Goal: Information Seeking & Learning: Learn about a topic

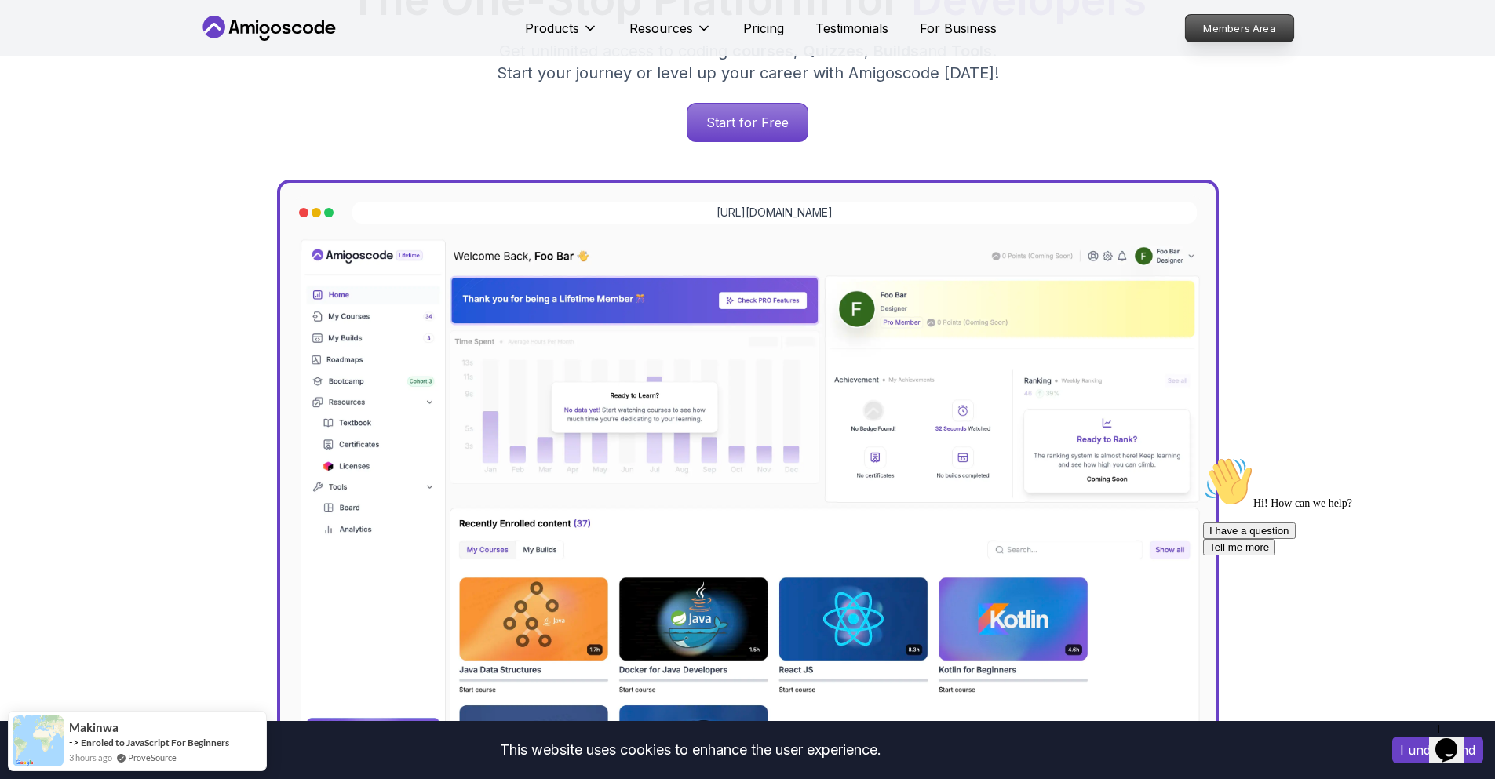
scroll to position [314, 0]
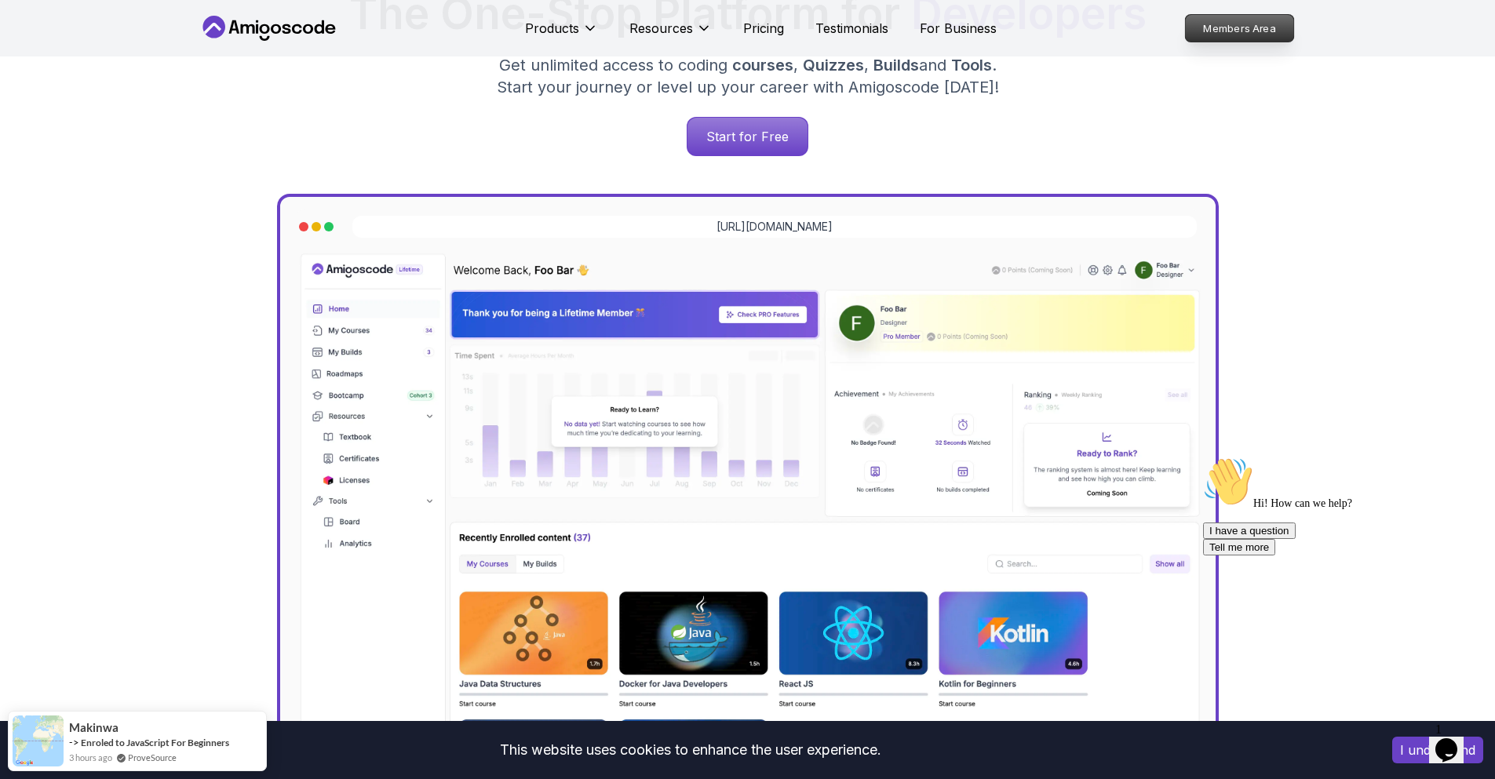
click at [1257, 14] on link "Members Area" at bounding box center [1239, 28] width 110 height 28
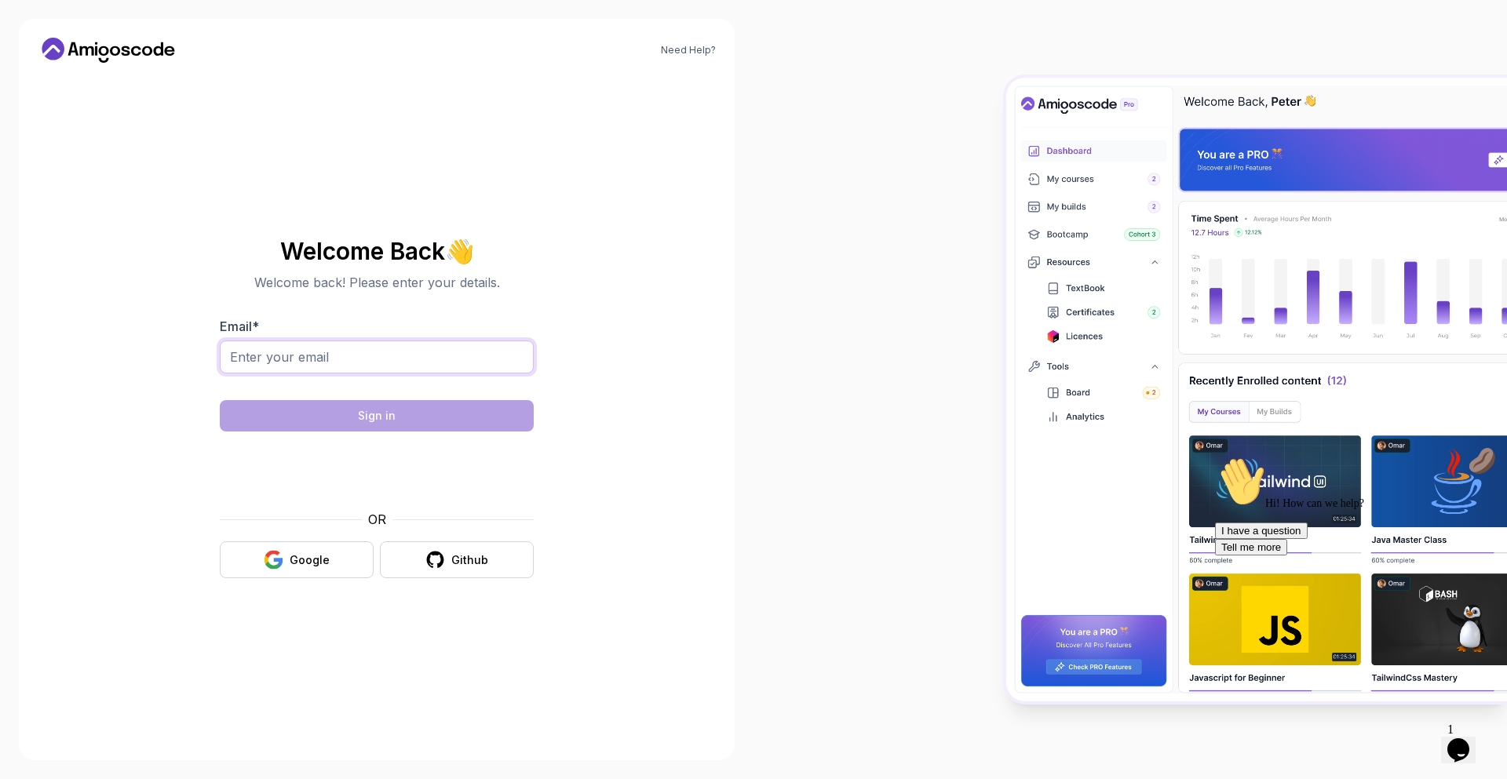
click at [322, 348] on input "Email *" at bounding box center [377, 357] width 314 height 33
type input "sherzodbekergashev0403@gmail.com"
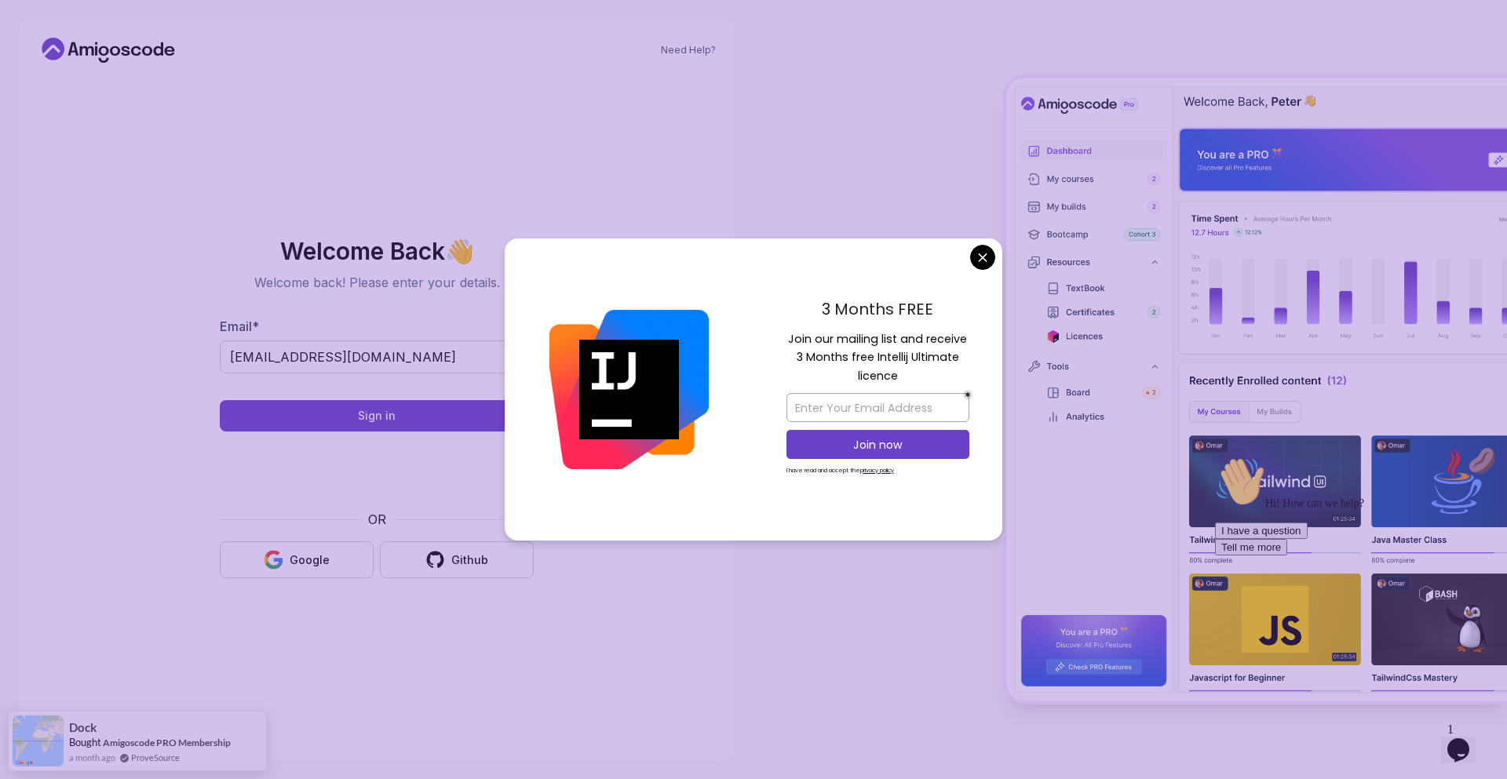
click at [974, 257] on body "Need Help? Welcome Back 👋 Welcome back! Please enter your details. Email * sher…" at bounding box center [753, 389] width 1507 height 779
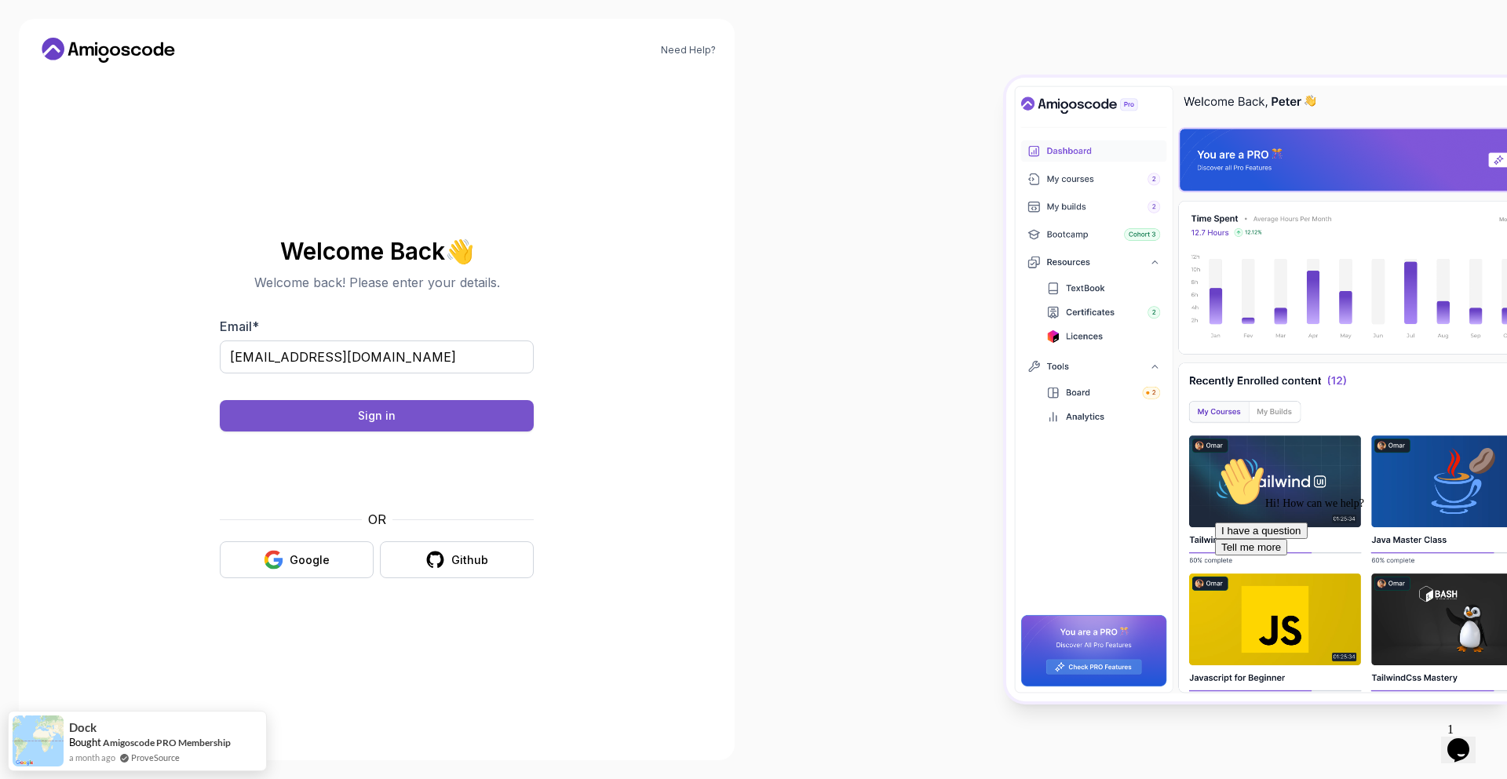
click at [373, 412] on div "Sign in" at bounding box center [377, 416] width 38 height 16
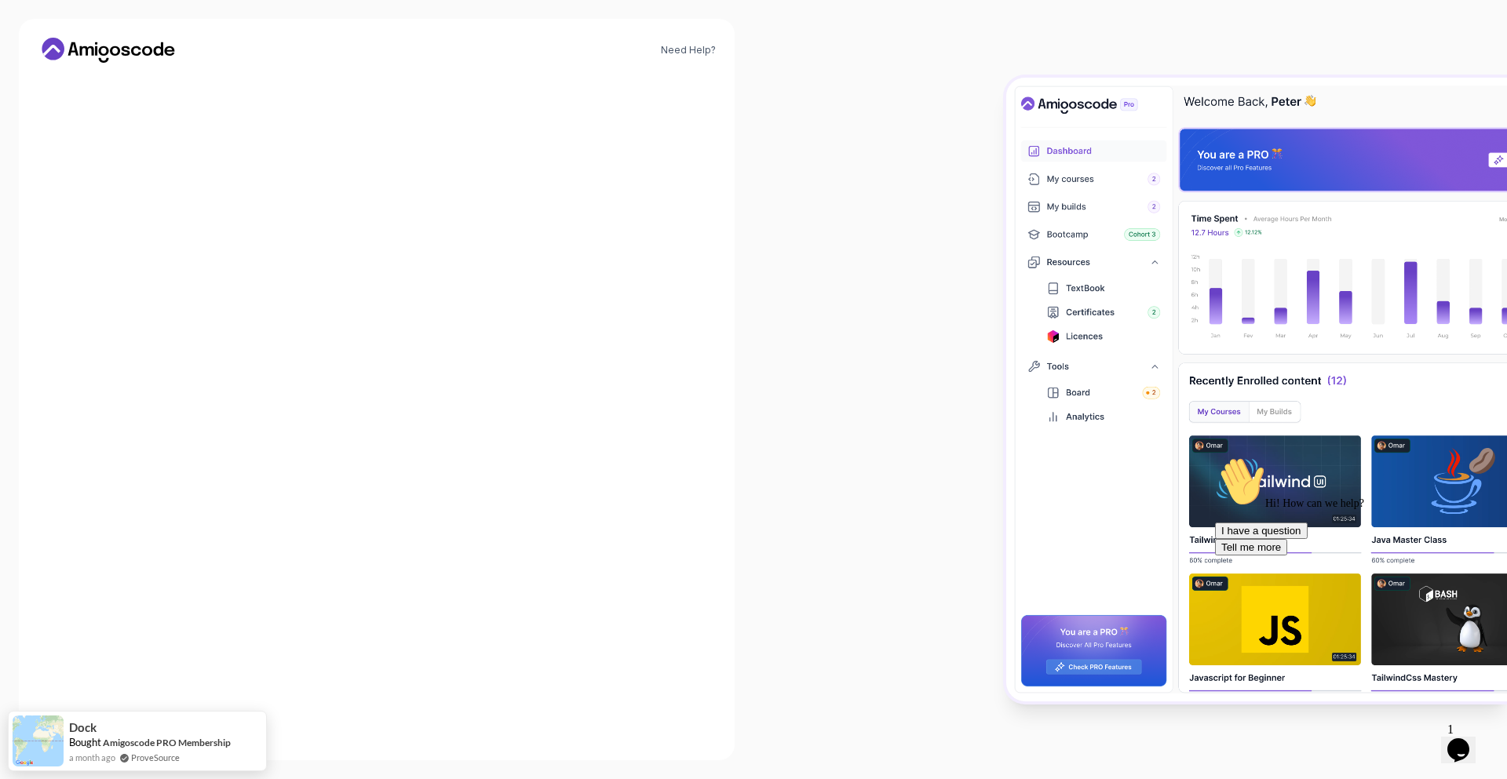
click at [477, 358] on div "Check your email. We sent a magic link to sherzodbekergashev0403@gmail.com Didn…" at bounding box center [377, 407] width 314 height 264
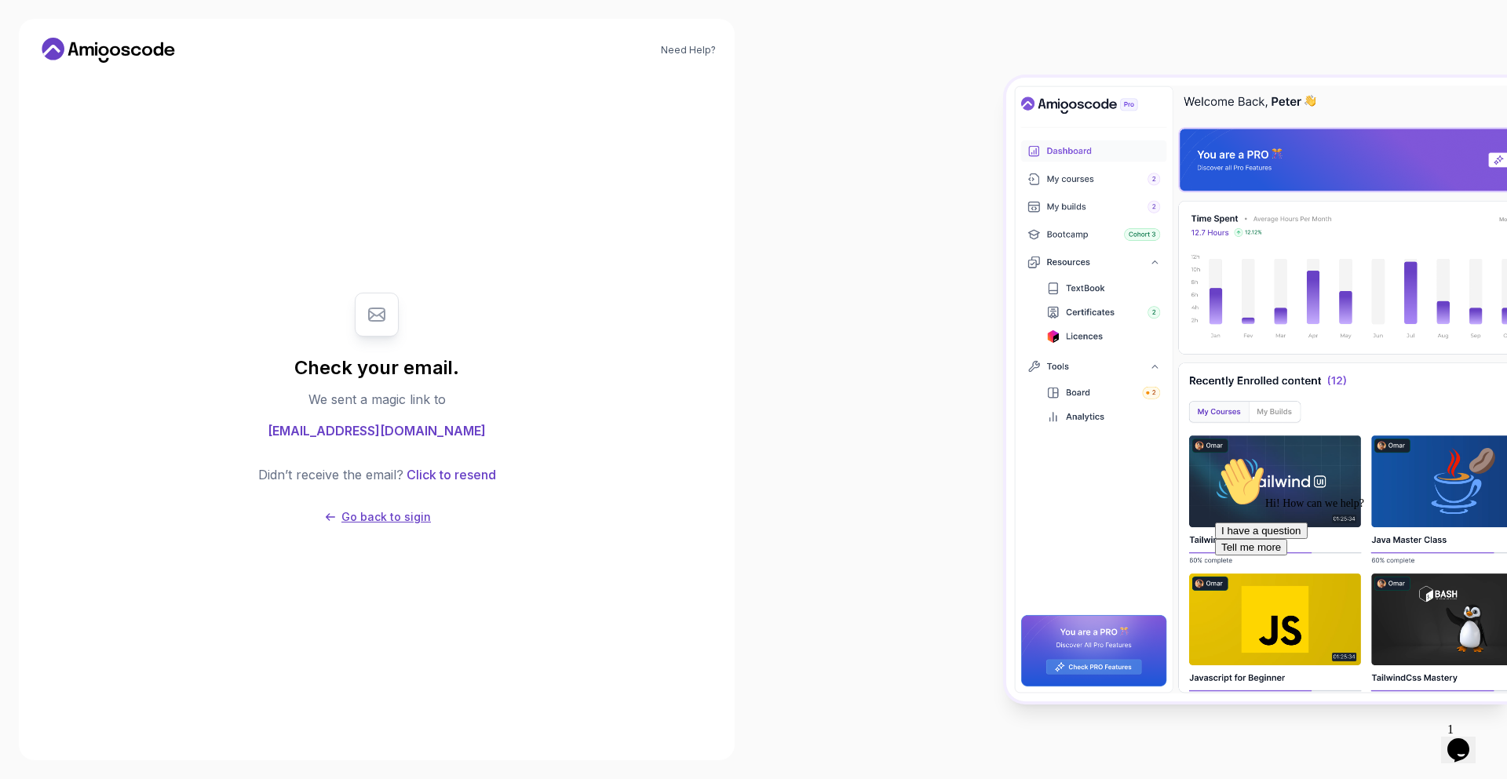
click at [367, 519] on p "Go back to sigin" at bounding box center [385, 517] width 89 height 16
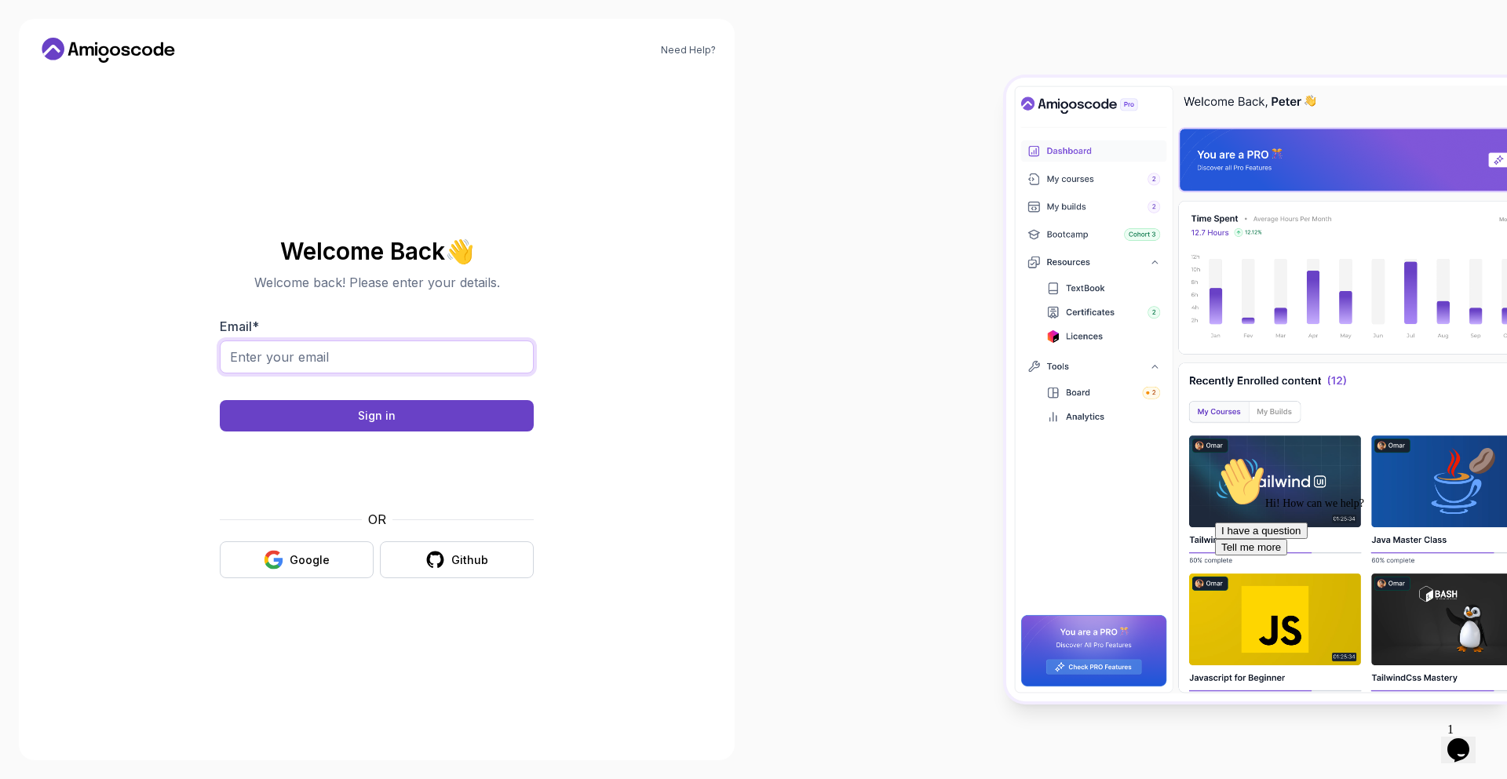
click at [303, 361] on input "Email *" at bounding box center [377, 357] width 314 height 33
type input "sherzodbekergashev0403@gmail.com"
click at [361, 414] on div "Sign in" at bounding box center [377, 416] width 38 height 16
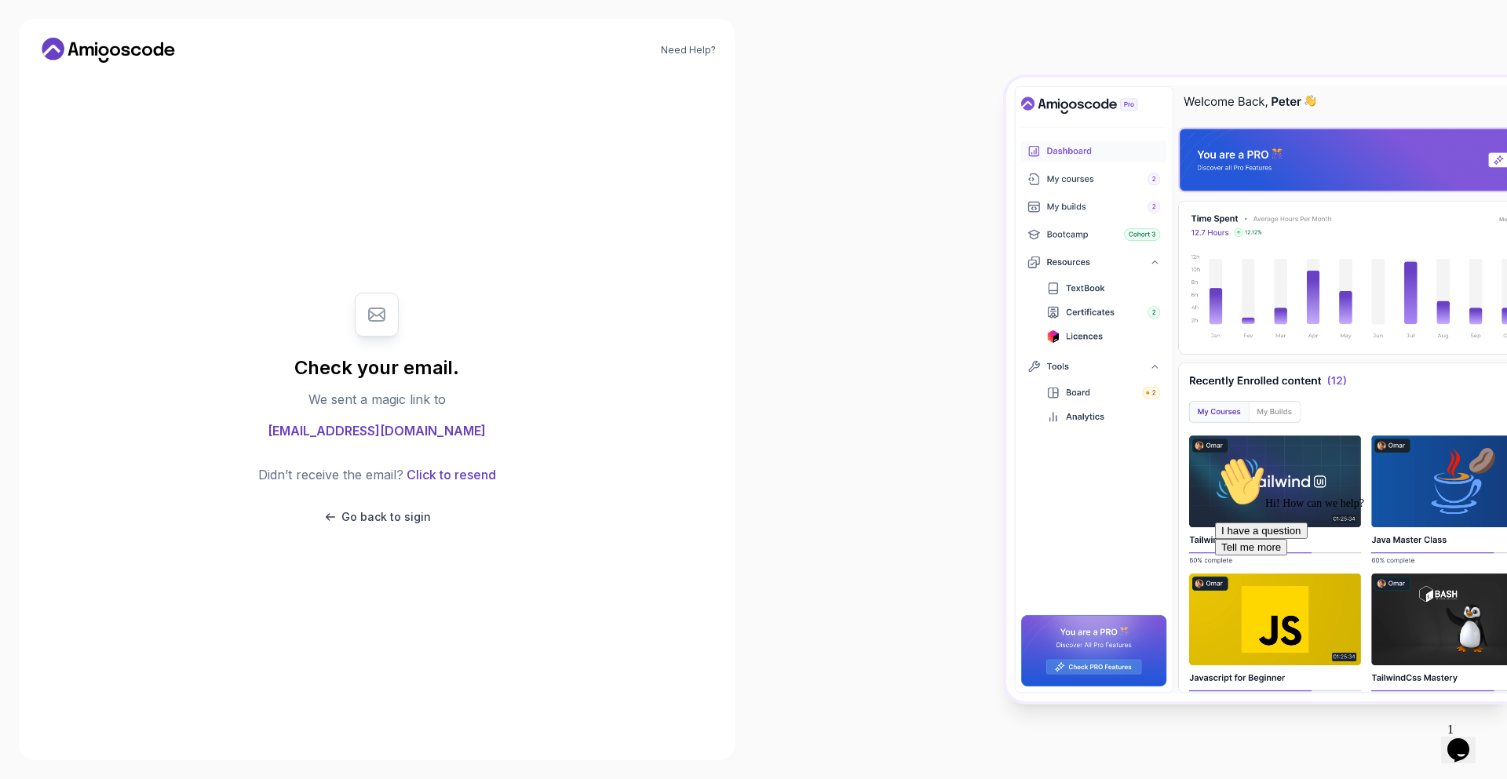
drag, startPoint x: 239, startPoint y: 433, endPoint x: 553, endPoint y: 426, distance: 313.2
click at [553, 426] on section "Check your email. We sent a magic link to sherzodbekergashev0403@gmail.com Didn…" at bounding box center [376, 409] width 527 height 264
copy span "sherzodbekergashev0403@gmail.com"
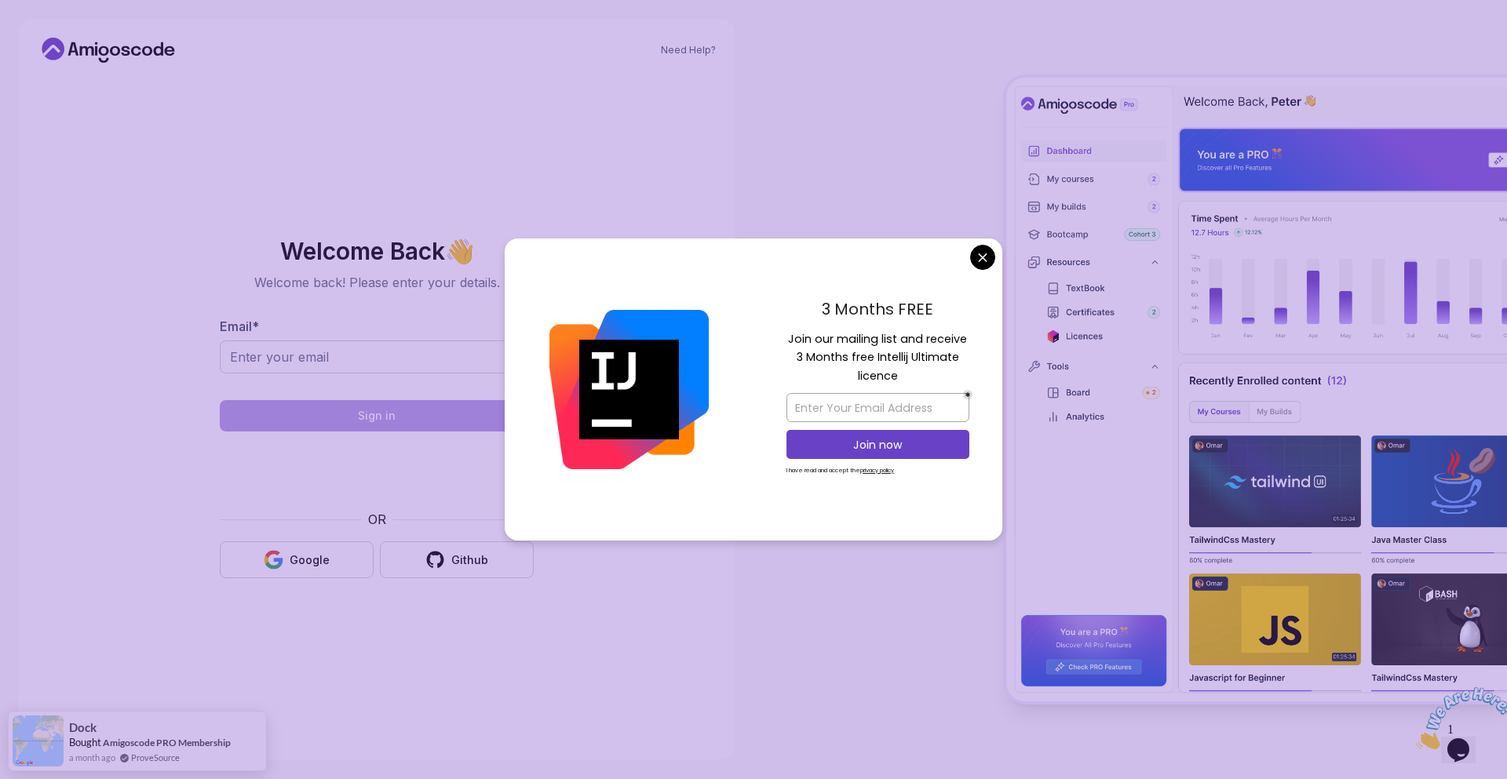
click at [981, 269] on body "Need Help? Welcome Back 👋 Welcome back! Please enter your details. Email * Sign…" at bounding box center [753, 389] width 1507 height 779
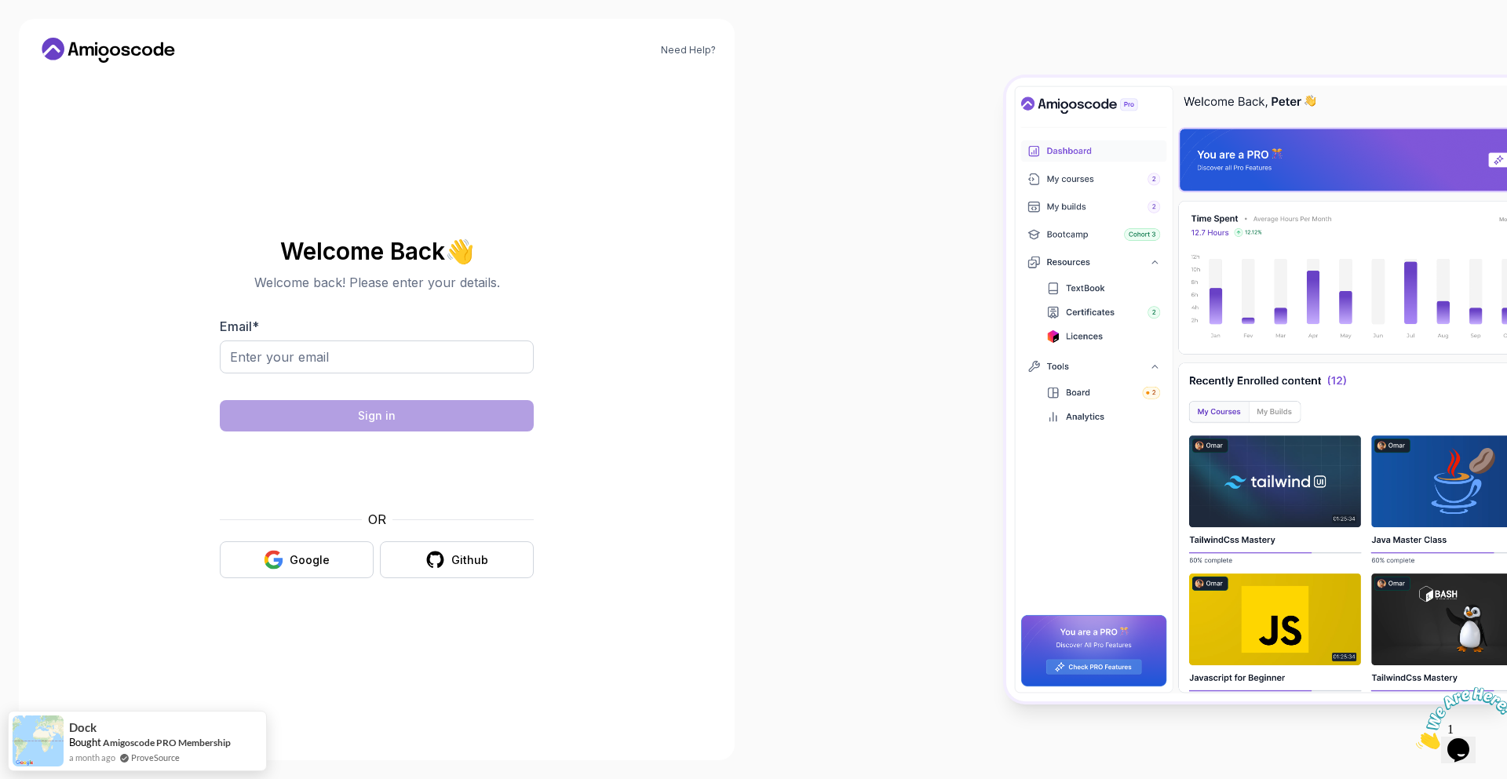
click at [981, 261] on div at bounding box center [1129, 389] width 753 height 779
click at [976, 258] on div at bounding box center [1129, 389] width 753 height 779
click at [983, 268] on body "Need Help? Welcome Back 👋 Welcome back! Please enter your details. Email * Sign…" at bounding box center [753, 389] width 1507 height 779
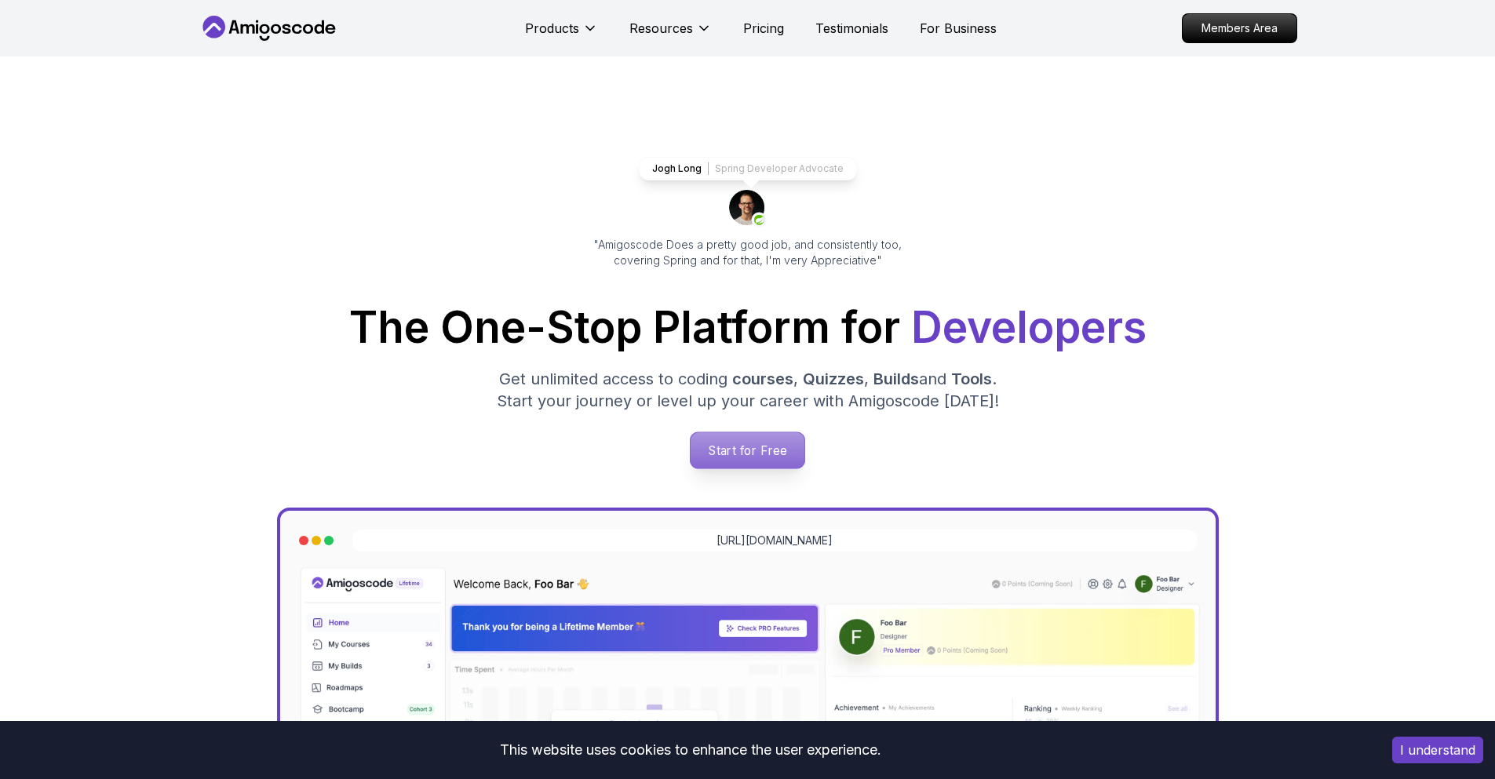
click at [761, 456] on p "Start for Free" at bounding box center [748, 450] width 114 height 36
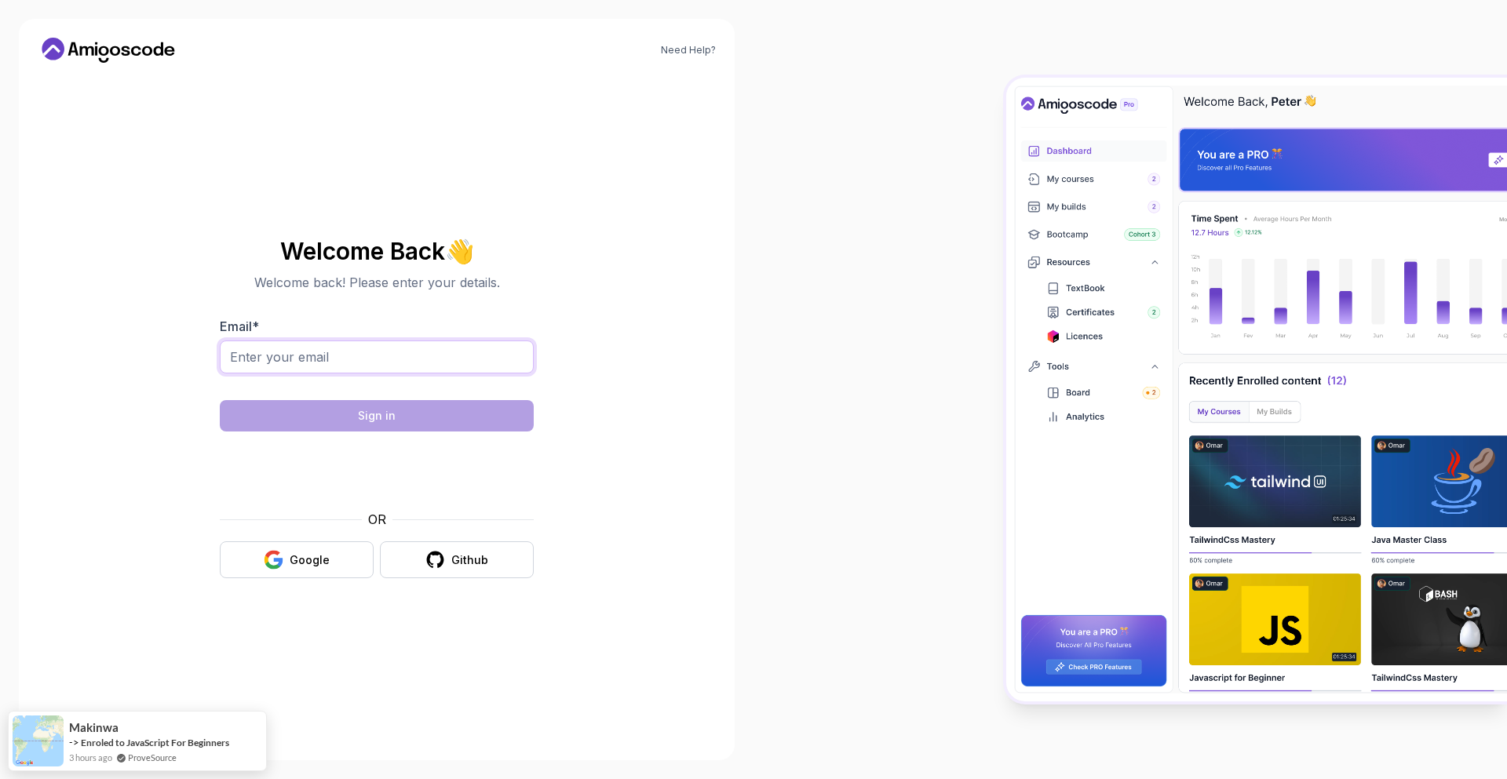
click at [261, 356] on input "Email *" at bounding box center [377, 357] width 314 height 33
type input "sherzodbekergashev0403@gmail.com"
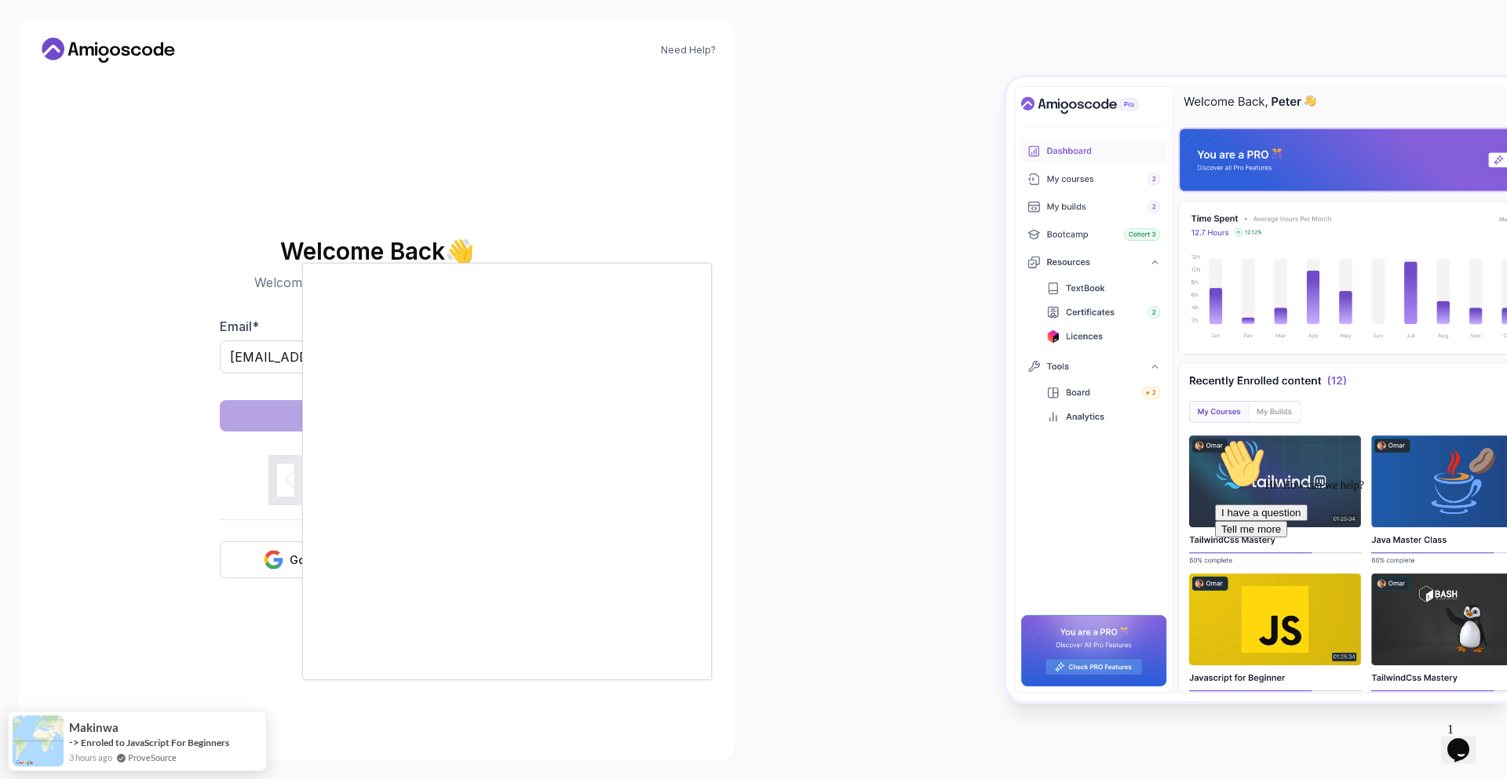
click at [808, 465] on div at bounding box center [753, 389] width 1507 height 779
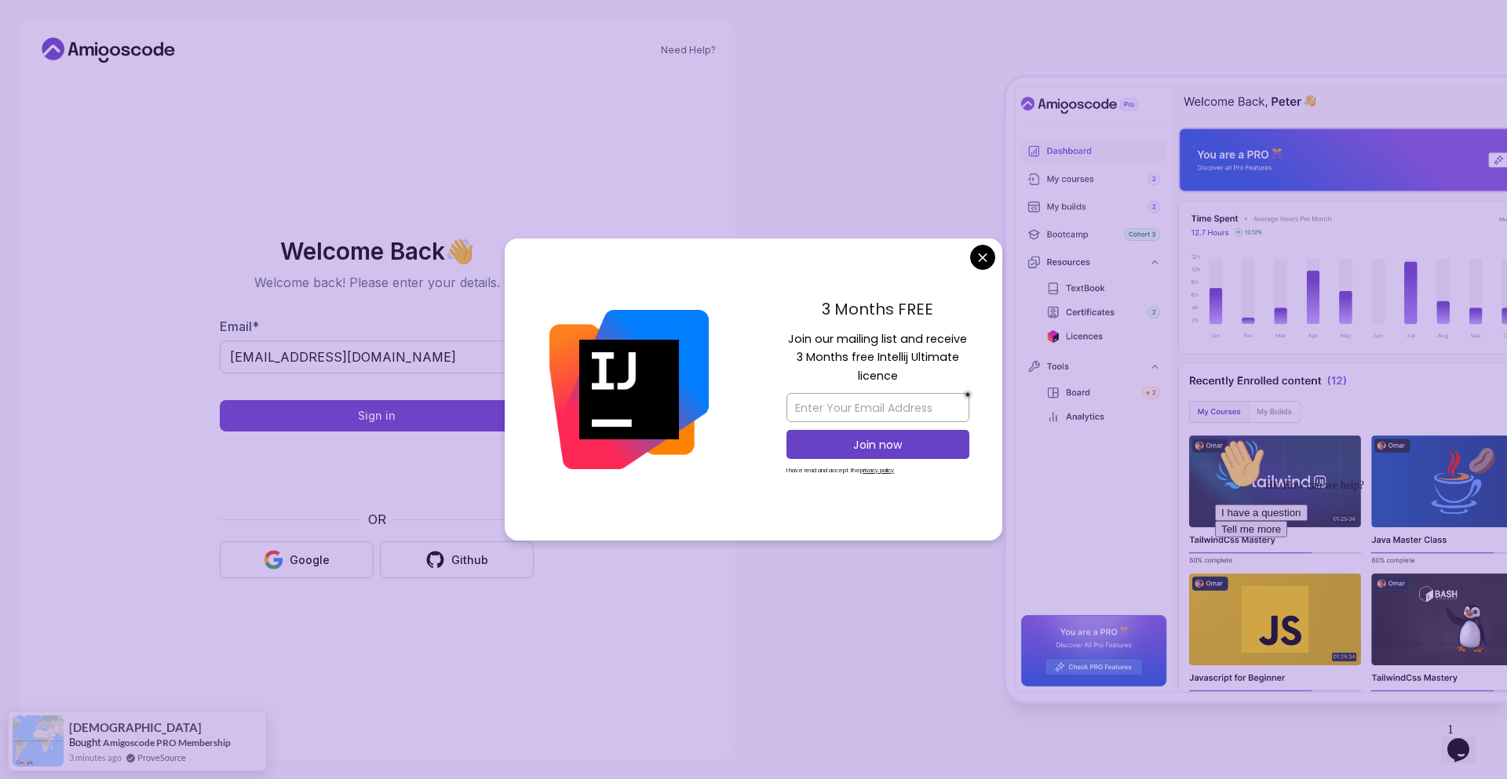
click at [977, 256] on body "Need Help? Welcome Back 👋 Welcome back! Please enter your details. Email * sher…" at bounding box center [753, 389] width 1507 height 779
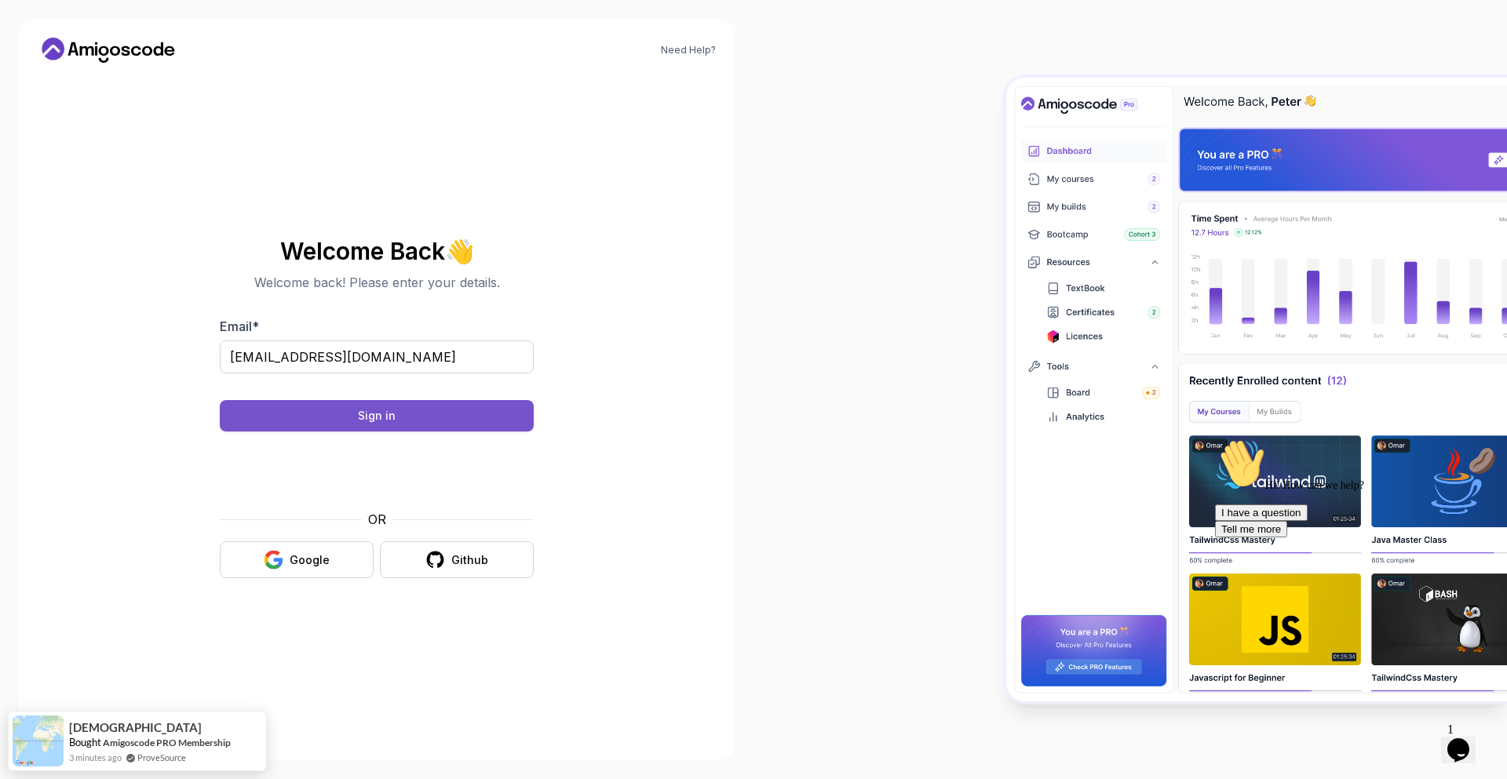
click at [374, 409] on div "Sign in" at bounding box center [377, 416] width 38 height 16
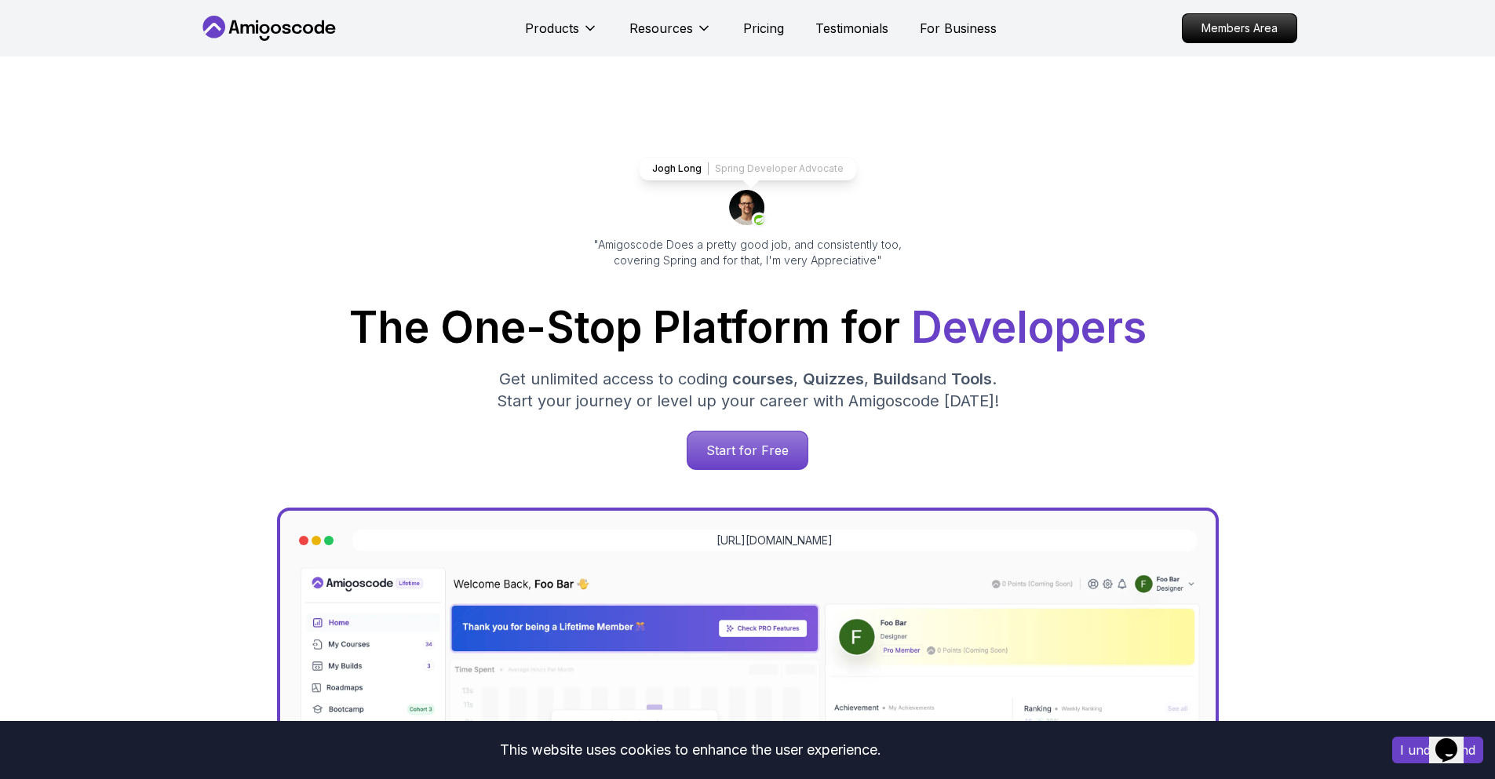
click at [1232, 20] on p "Members Area" at bounding box center [1240, 28] width 114 height 28
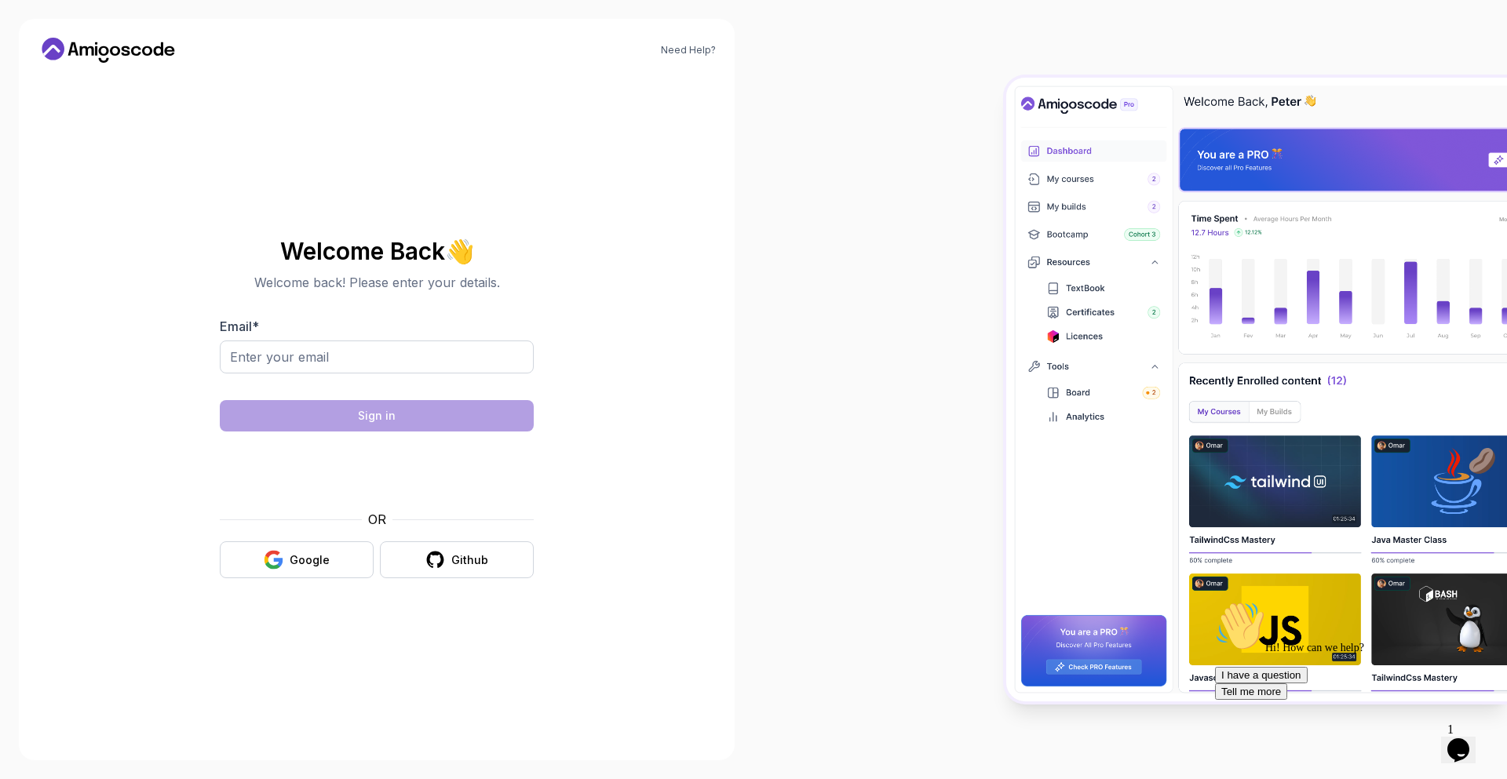
click at [309, 385] on div at bounding box center [377, 384] width 314 height 14
click at [306, 363] on input "Email *" at bounding box center [377, 357] width 314 height 33
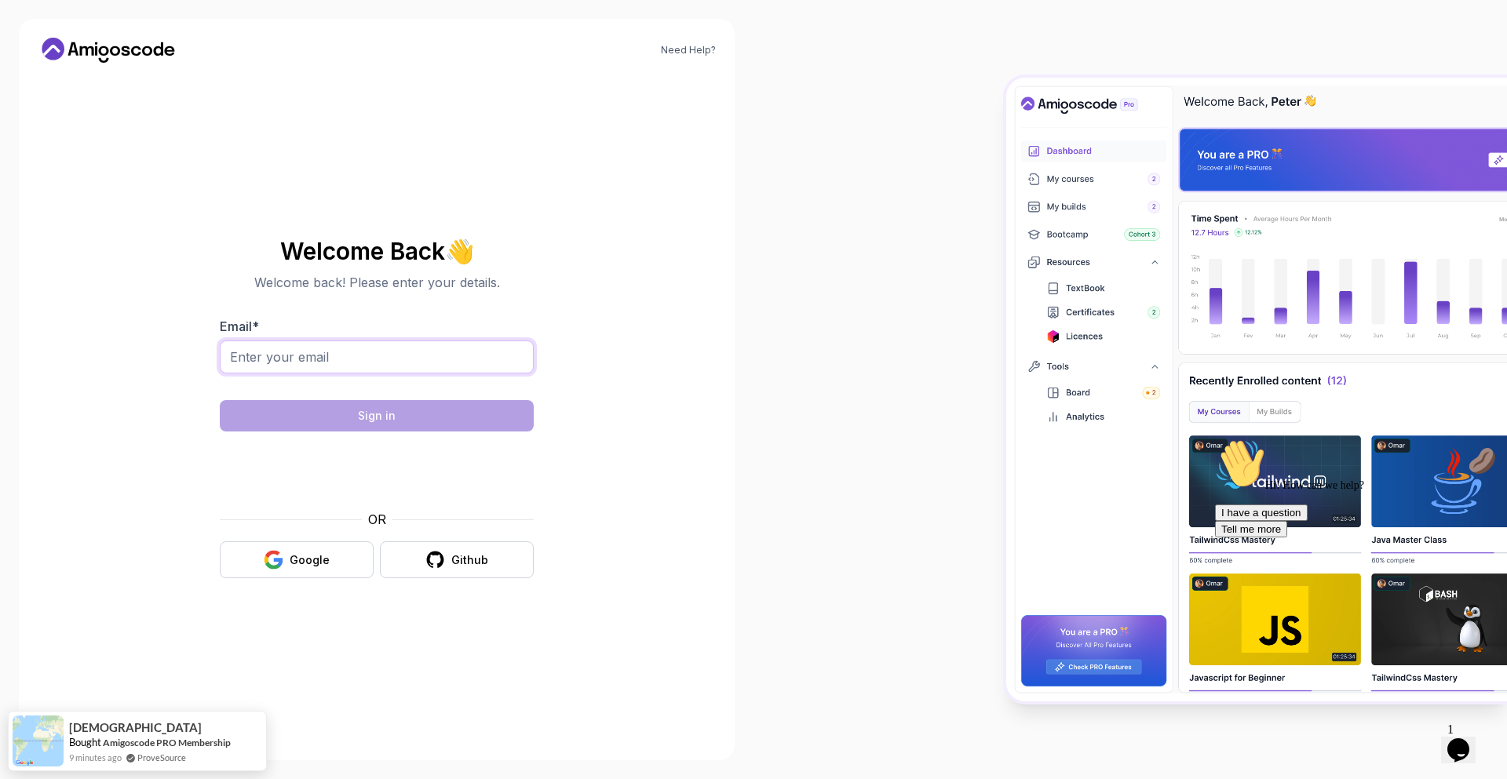
type input "sherzodbekergashev0403@gmail.com"
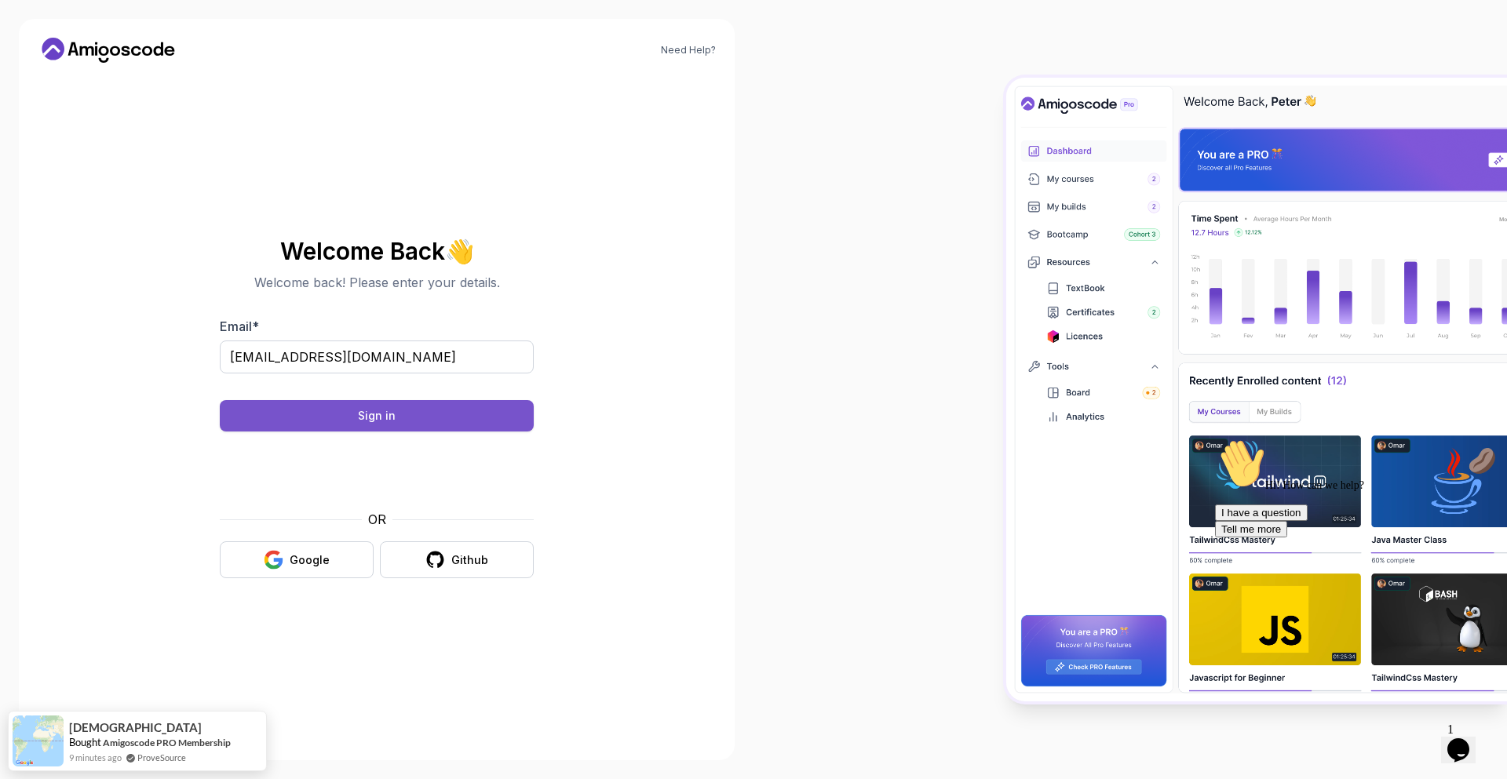
click at [359, 418] on div "Sign in" at bounding box center [377, 416] width 38 height 16
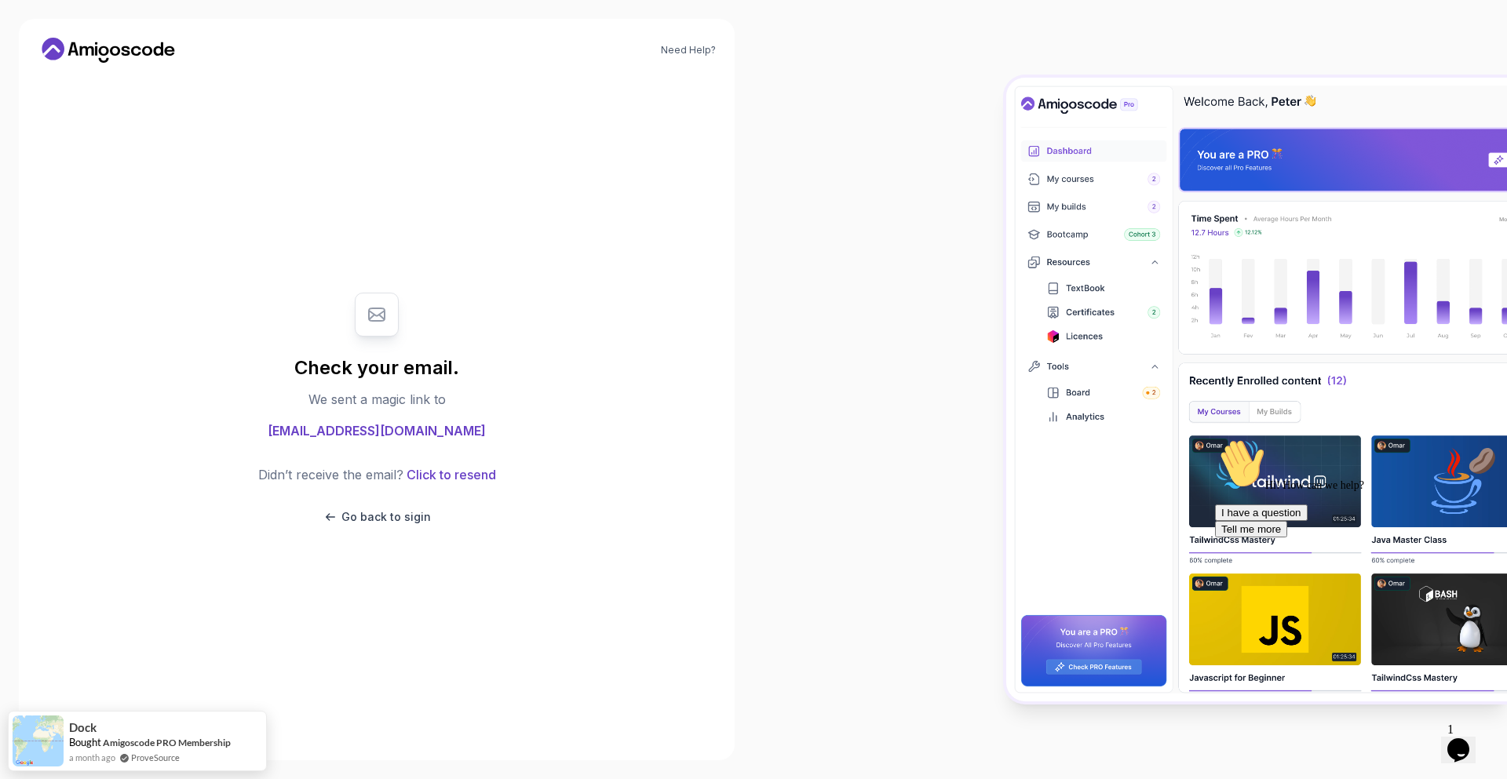
click at [986, 254] on body "Need Help? Check your email. We sent a magic link to sherzodbekergashev0403@gma…" at bounding box center [753, 389] width 1507 height 779
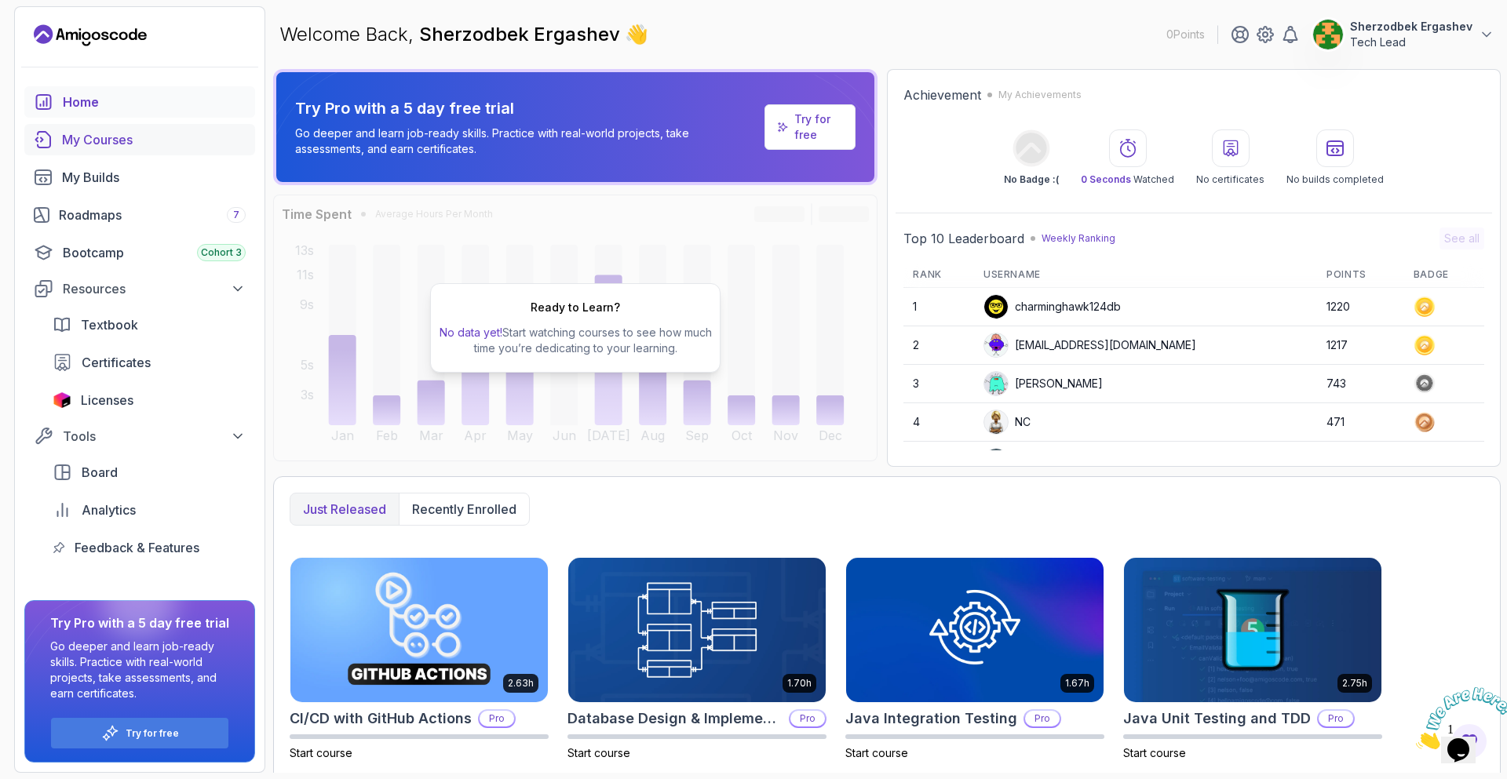
click at [137, 130] on div "My Courses" at bounding box center [154, 139] width 184 height 19
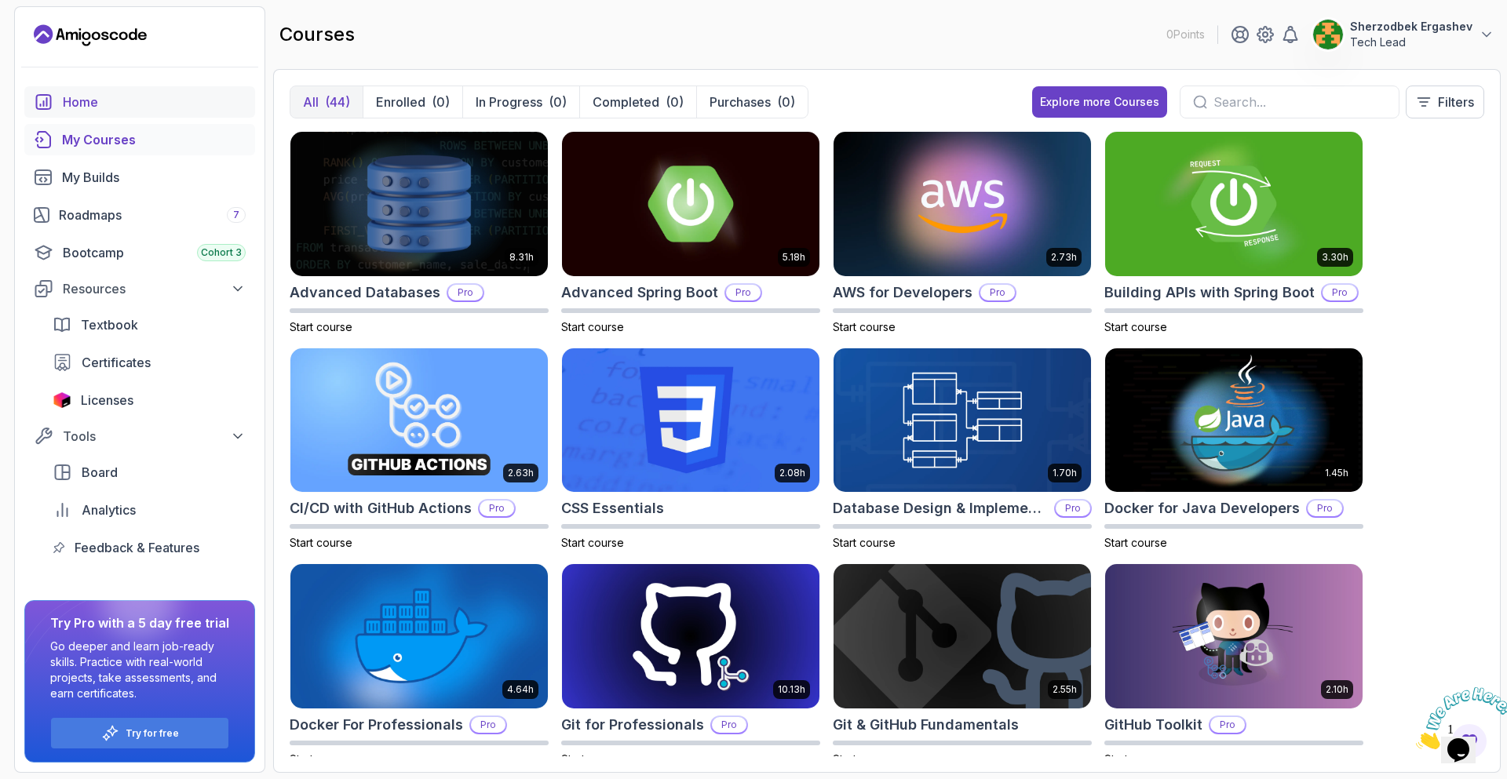
click at [101, 105] on div "Home" at bounding box center [154, 102] width 183 height 19
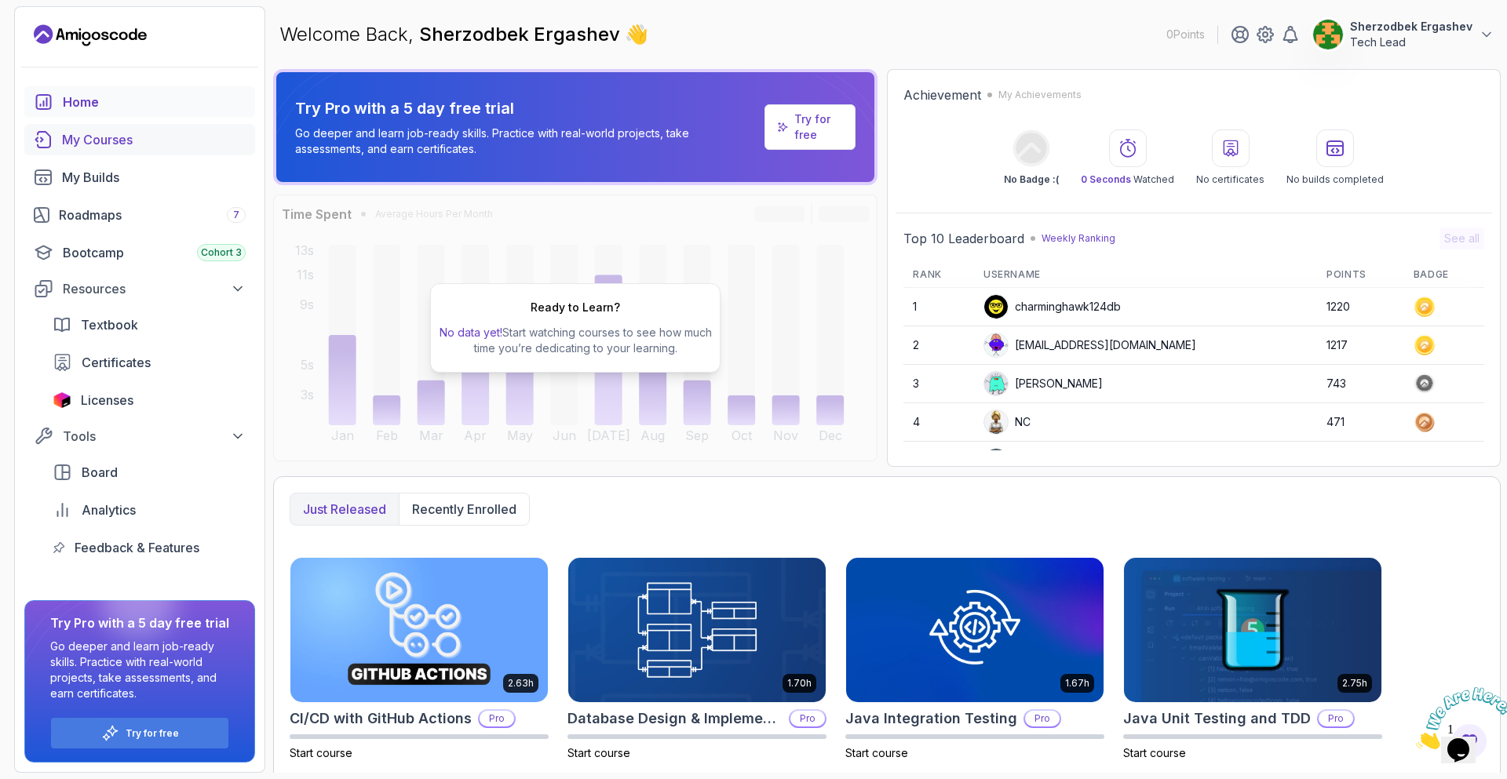
click at [115, 140] on div "My Courses" at bounding box center [154, 139] width 184 height 19
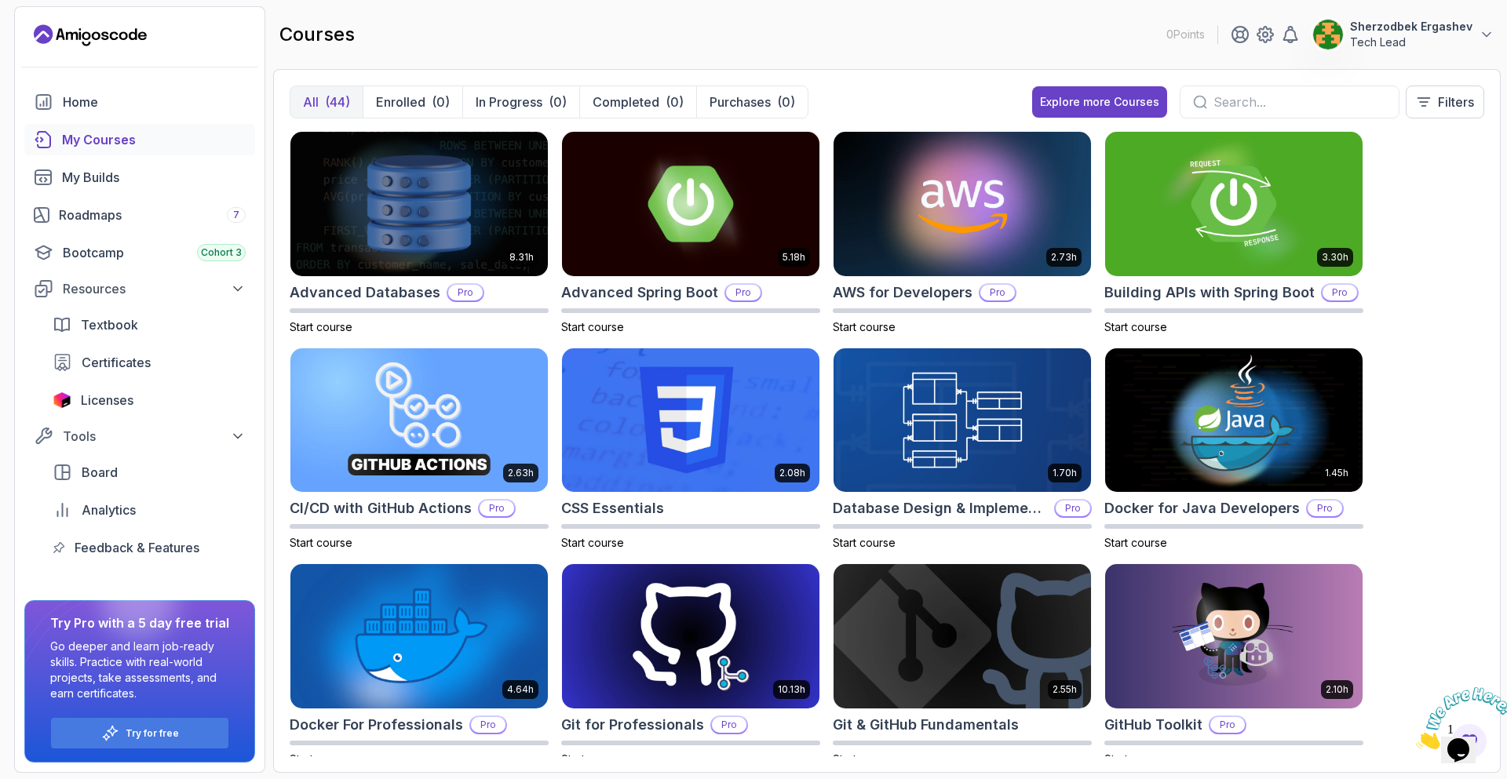
click at [393, 85] on div "All (44) Enrolled (0) In Progress (0) Completed (0) Purchases (0) Explore more …" at bounding box center [886, 421] width 1227 height 704
click at [418, 104] on p "Enrolled" at bounding box center [400, 102] width 49 height 19
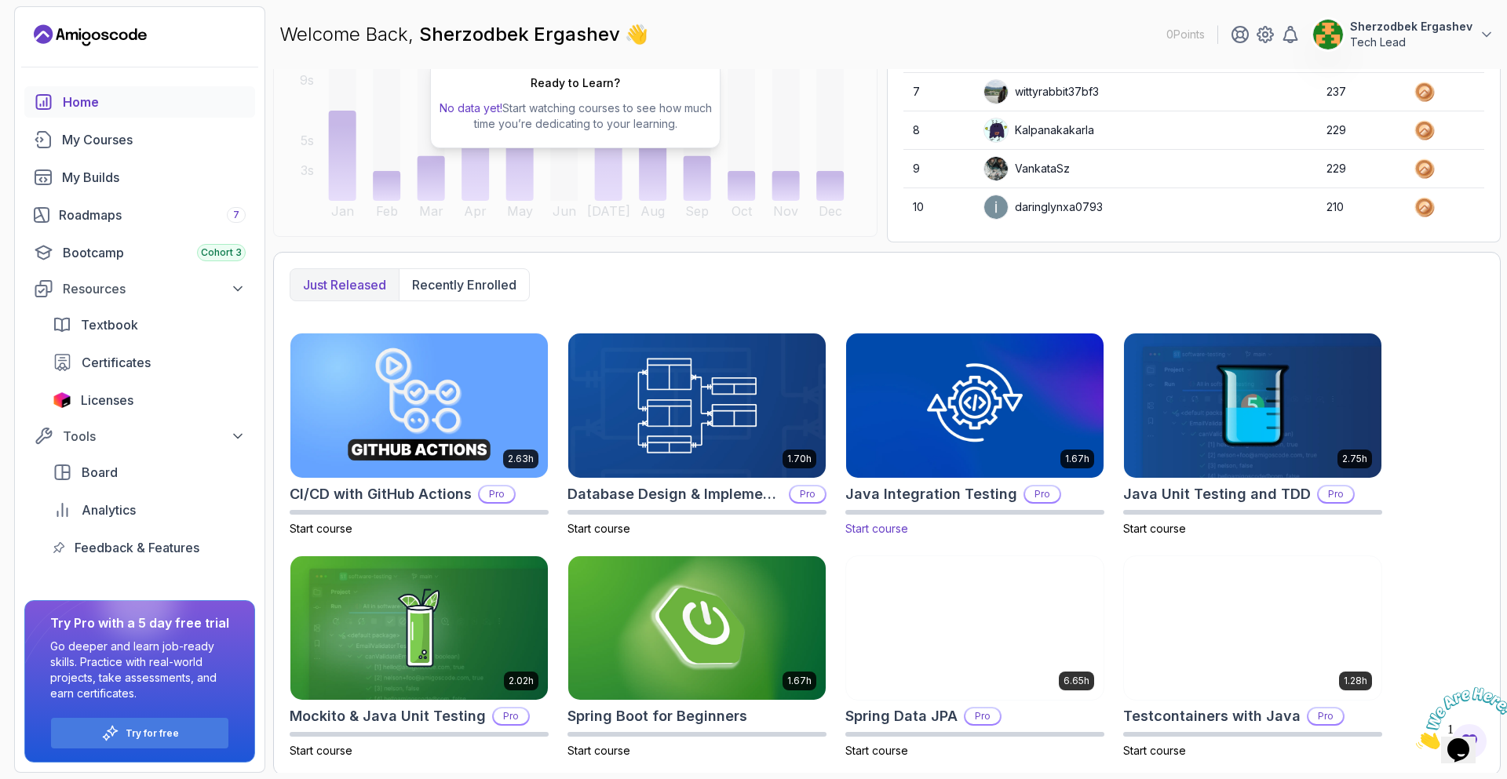
scroll to position [227, 0]
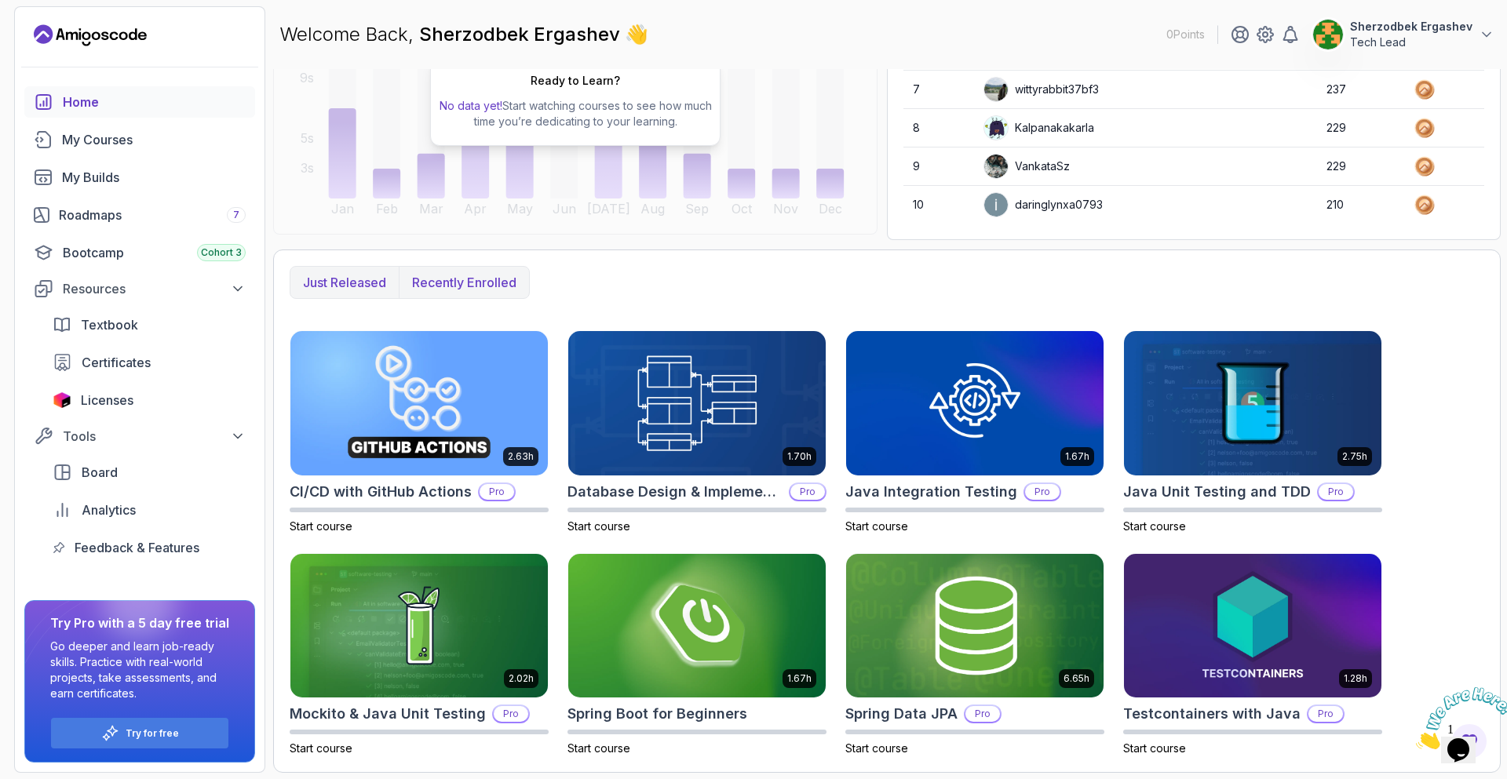
click at [431, 283] on p "Recently enrolled" at bounding box center [464, 282] width 104 height 19
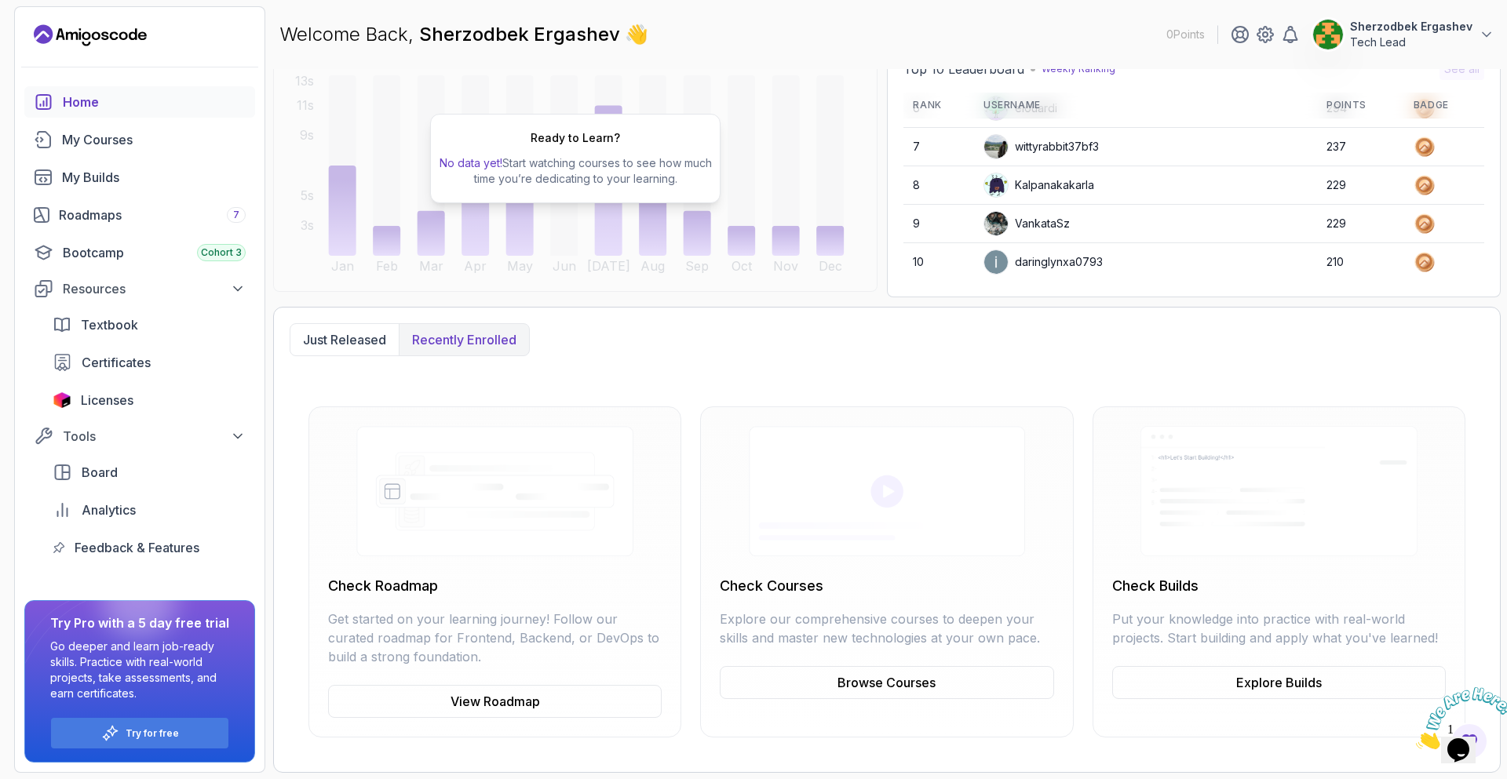
scroll to position [170, 0]
click at [320, 342] on p "Just released" at bounding box center [344, 339] width 83 height 19
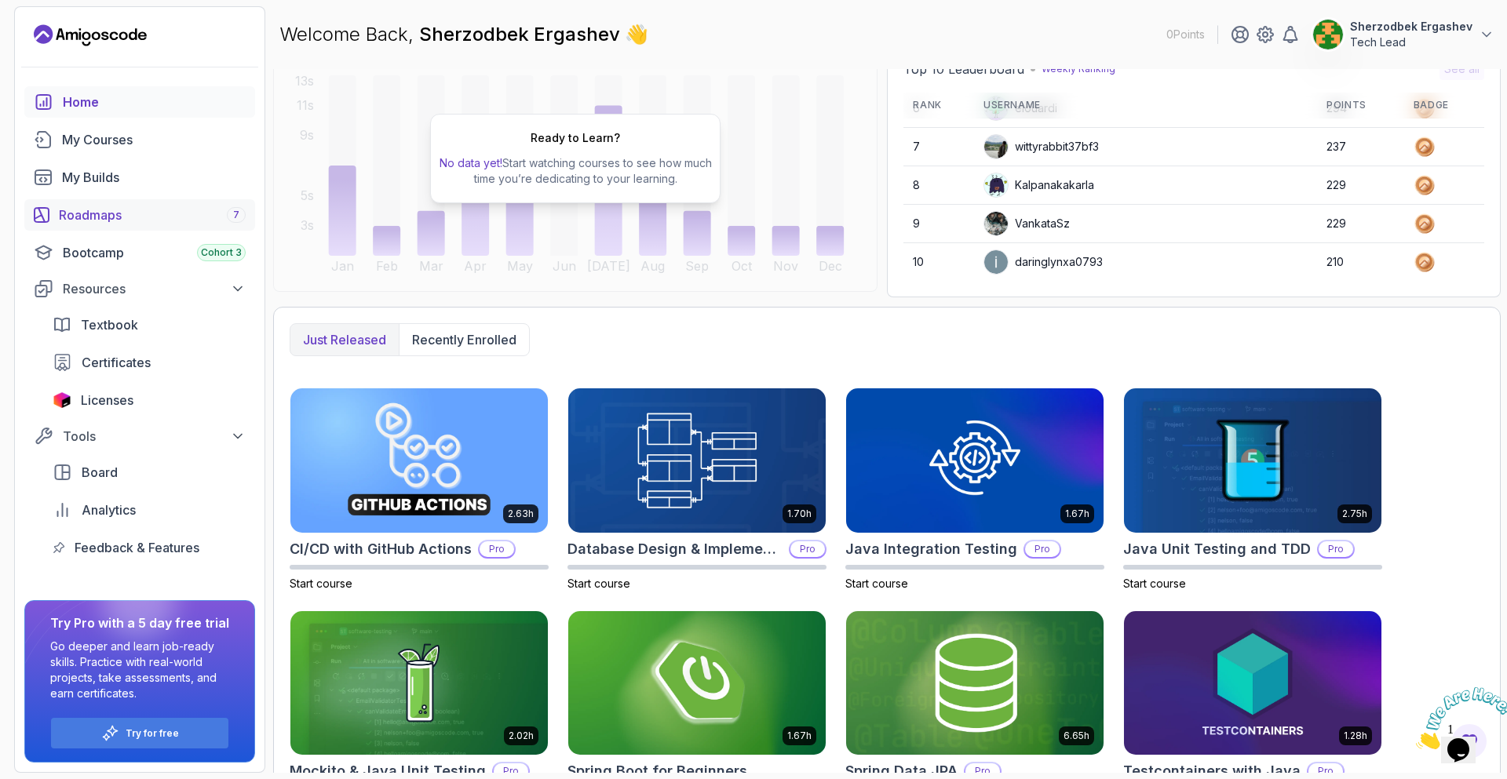
click at [135, 213] on div "Roadmaps 7" at bounding box center [152, 215] width 187 height 19
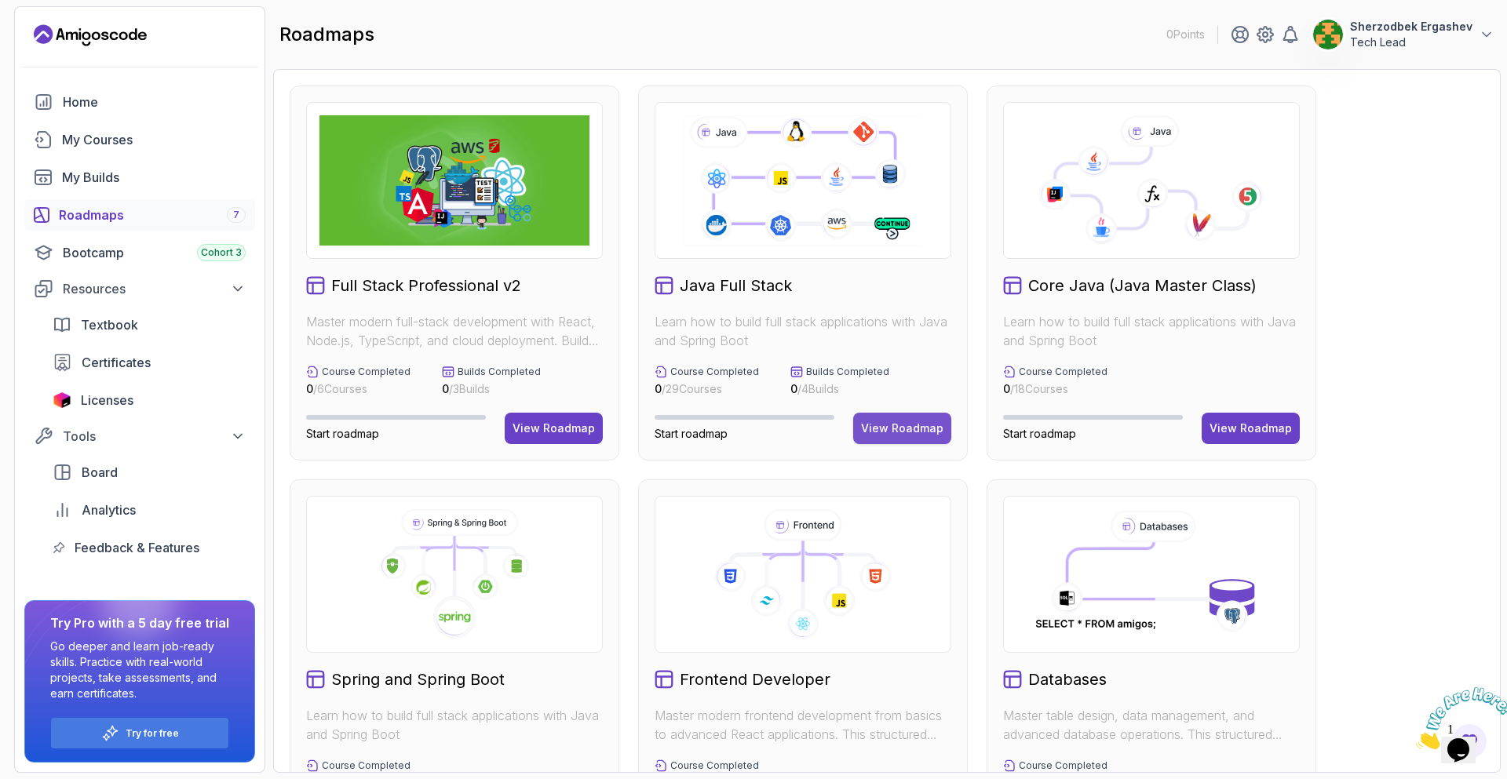
click at [863, 436] on button "View Roadmap" at bounding box center [902, 428] width 98 height 31
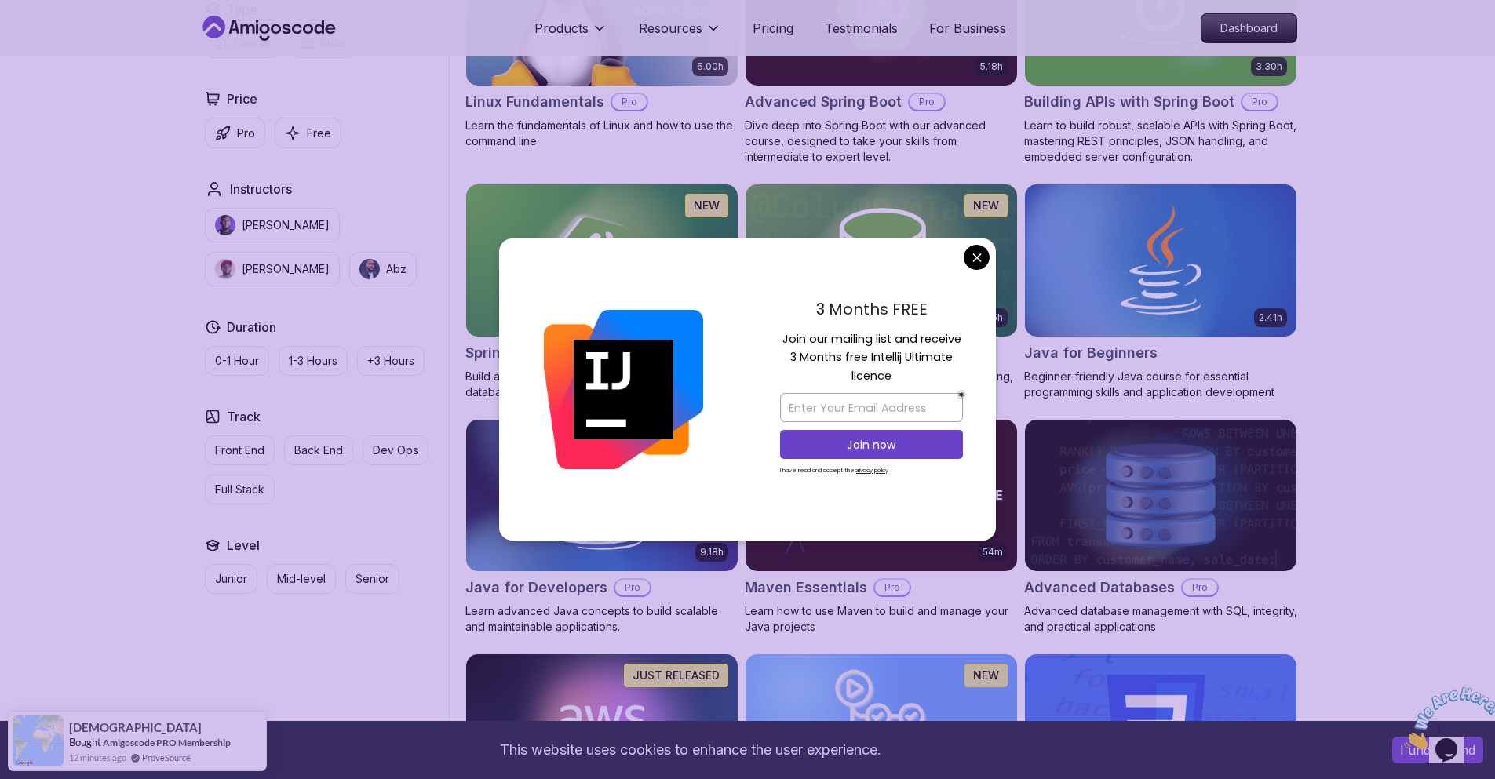
scroll to position [549, 0]
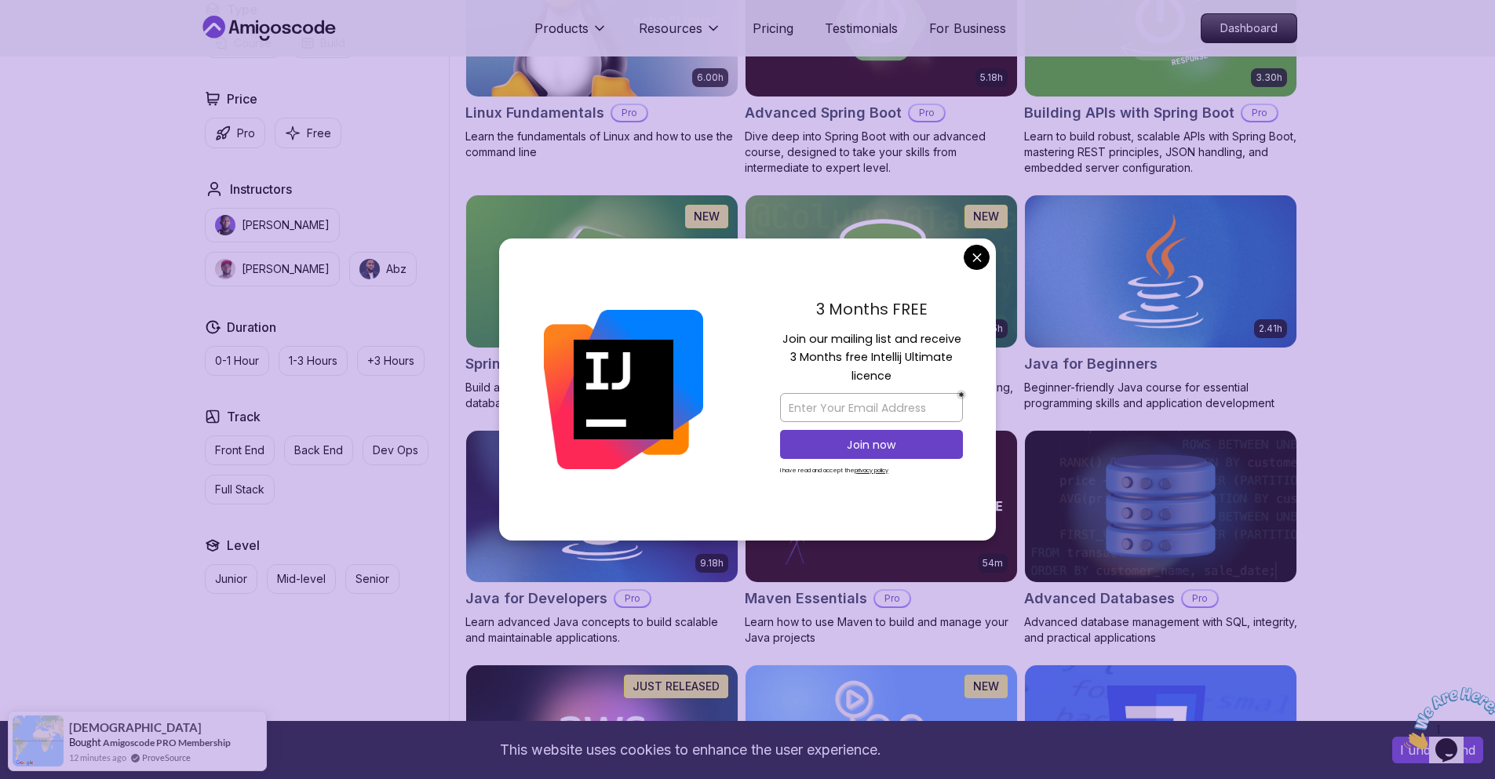
drag, startPoint x: 976, startPoint y: 250, endPoint x: 1101, endPoint y: 236, distance: 125.5
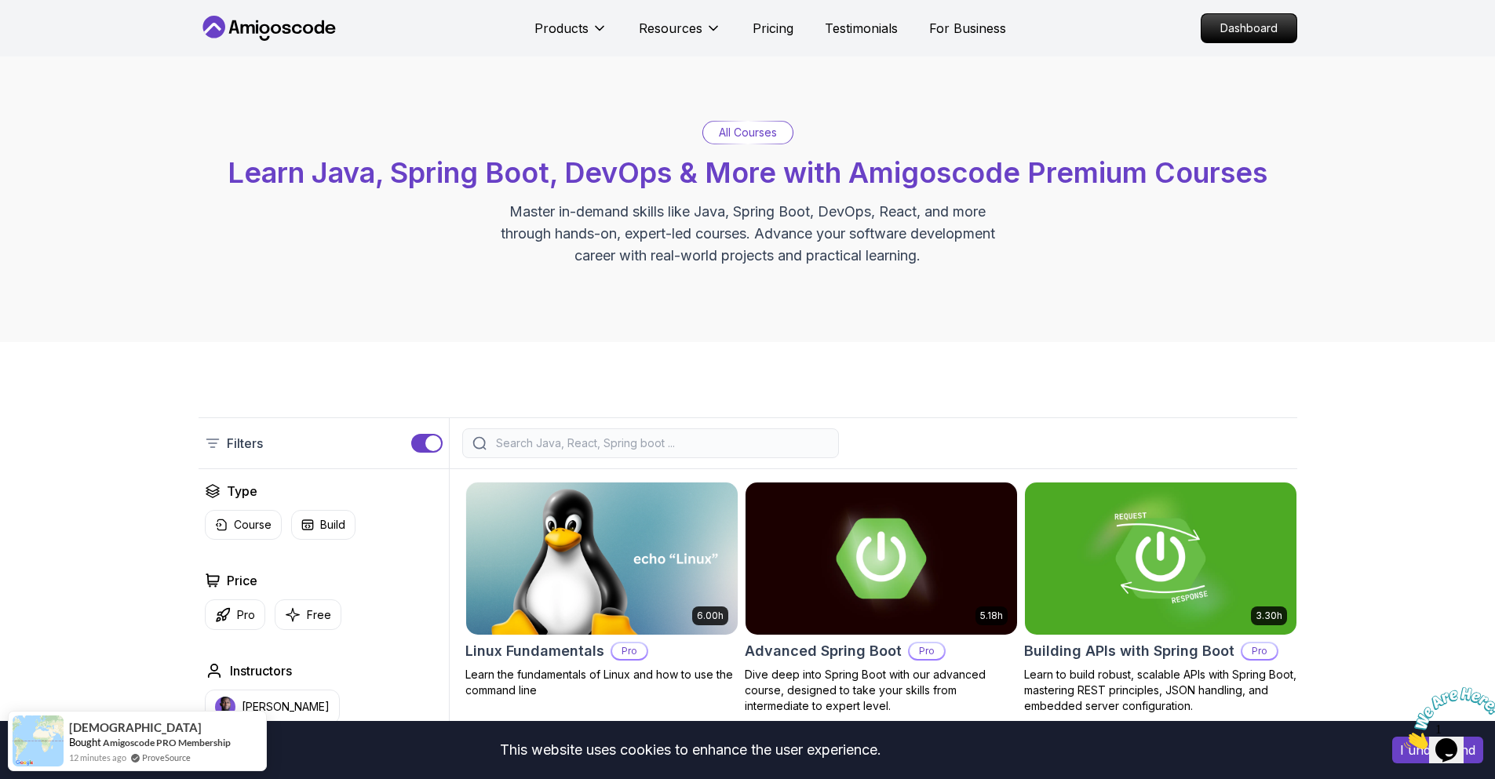
scroll to position [0, 0]
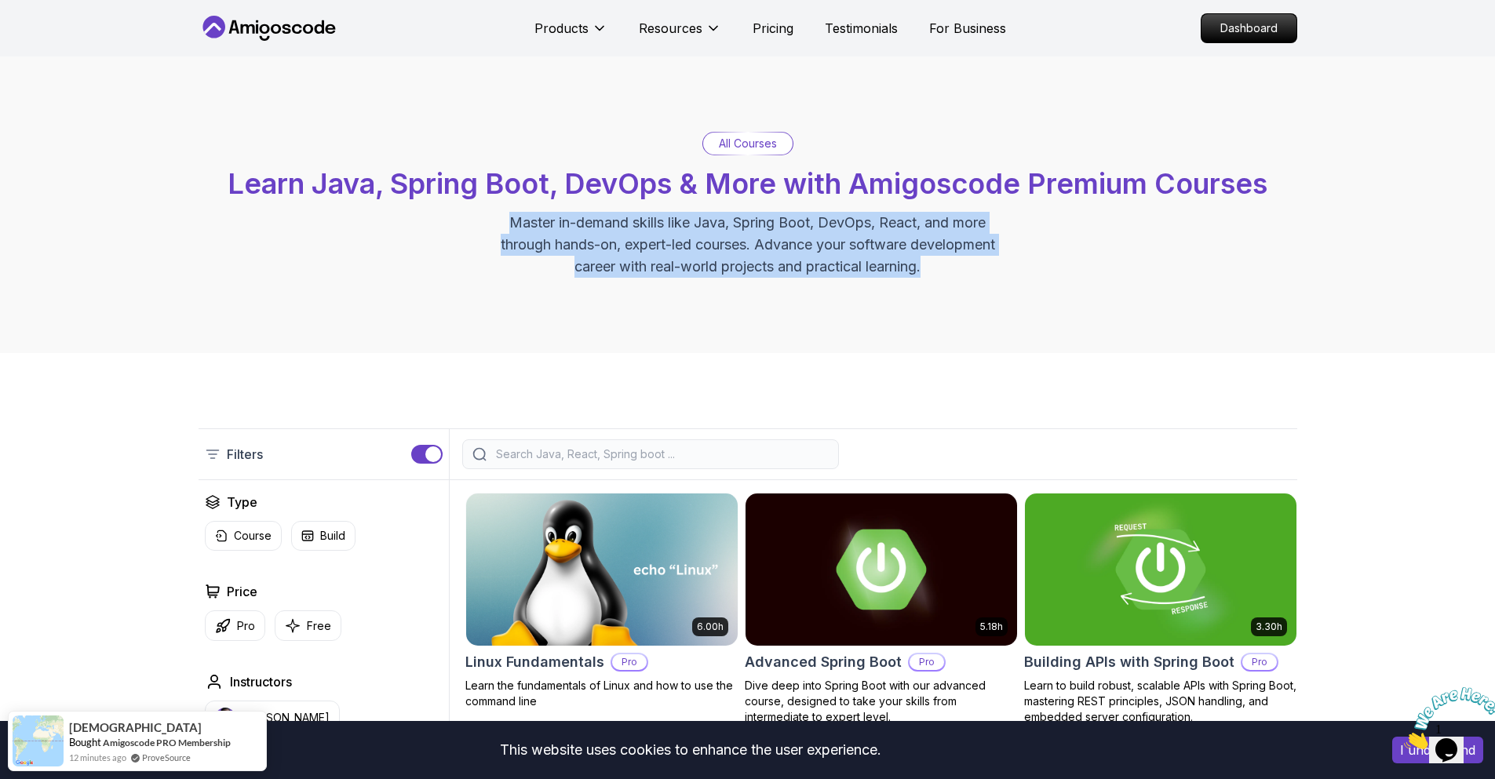
drag, startPoint x: 950, startPoint y: 266, endPoint x: 467, endPoint y: 229, distance: 484.9
click at [467, 229] on div "All Courses Learn Java, Spring Boot, DevOps & More with Amigoscode Premium Cour…" at bounding box center [748, 205] width 1099 height 146
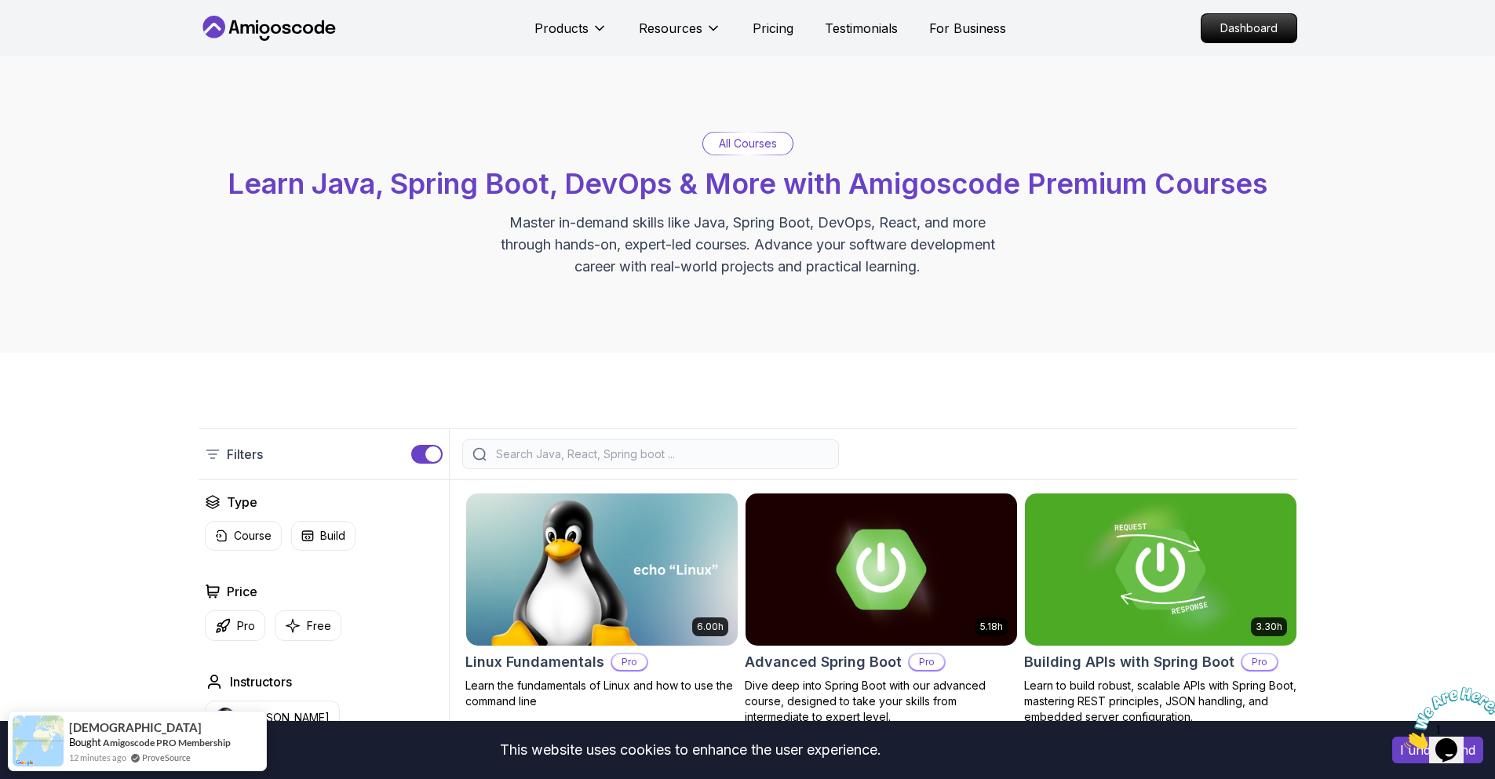
click at [1223, 275] on div "All Courses Learn Java, Spring Boot, DevOps & More with Amigoscode Premium Cour…" at bounding box center [748, 205] width 1099 height 146
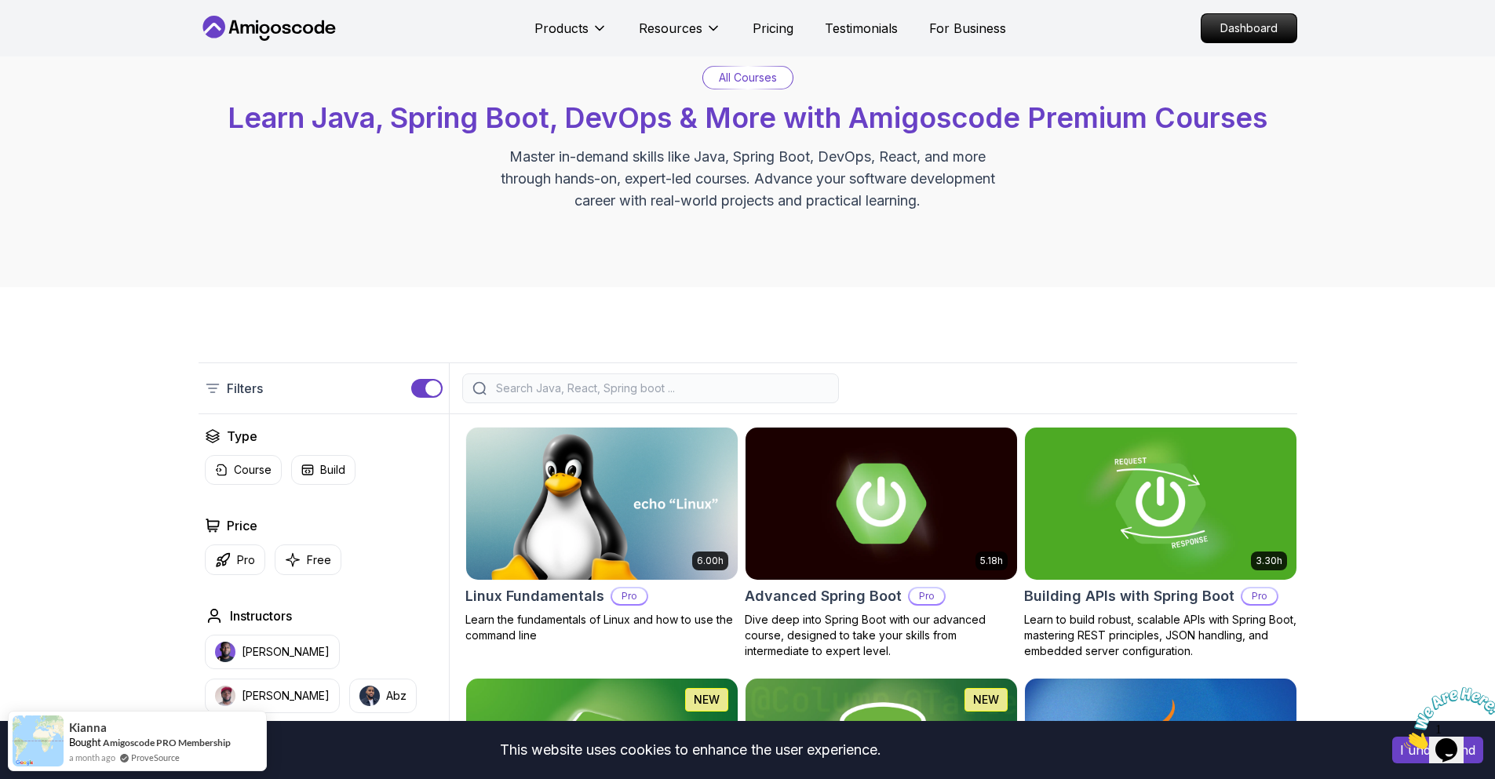
scroll to position [314, 0]
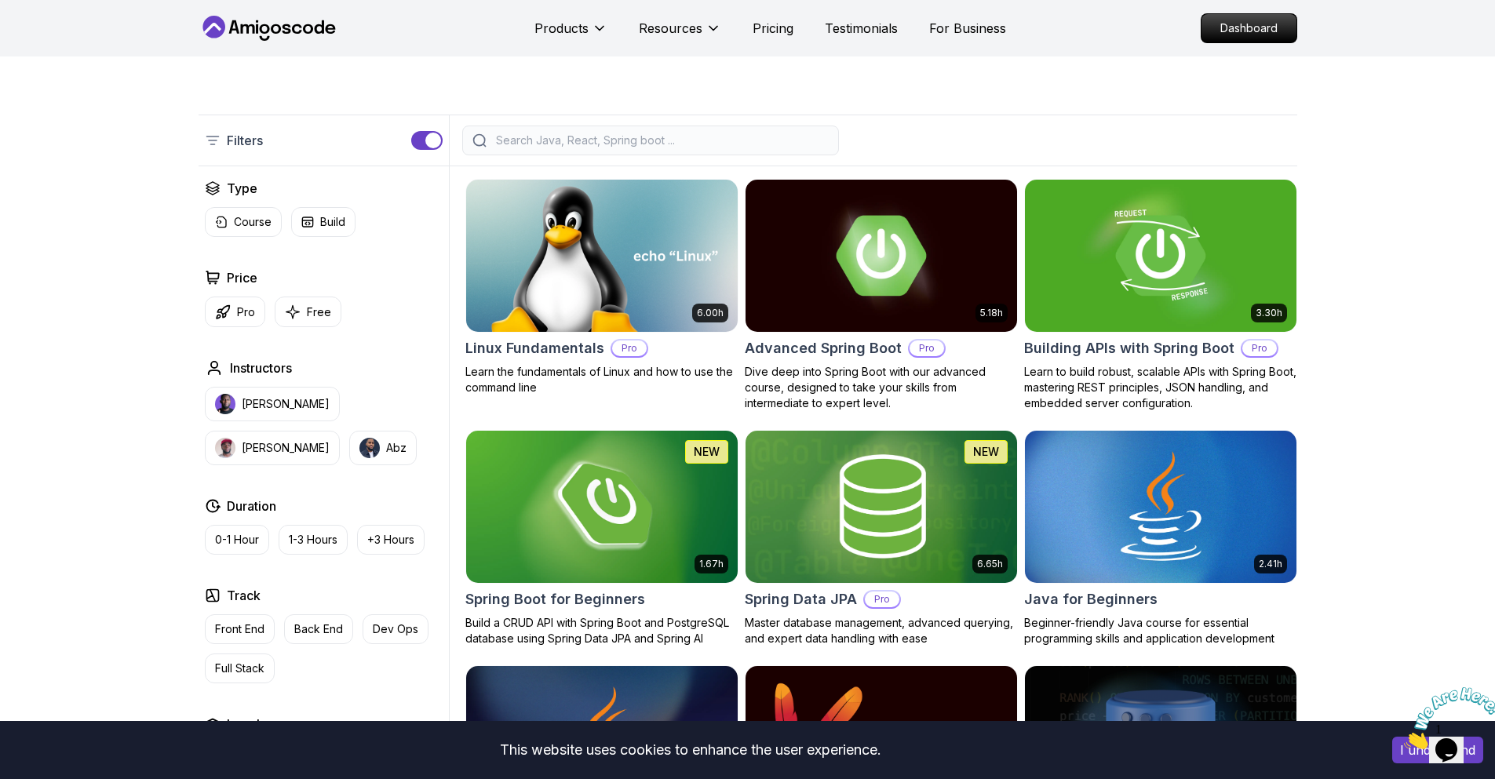
click at [583, 142] on input "search" at bounding box center [661, 141] width 336 height 16
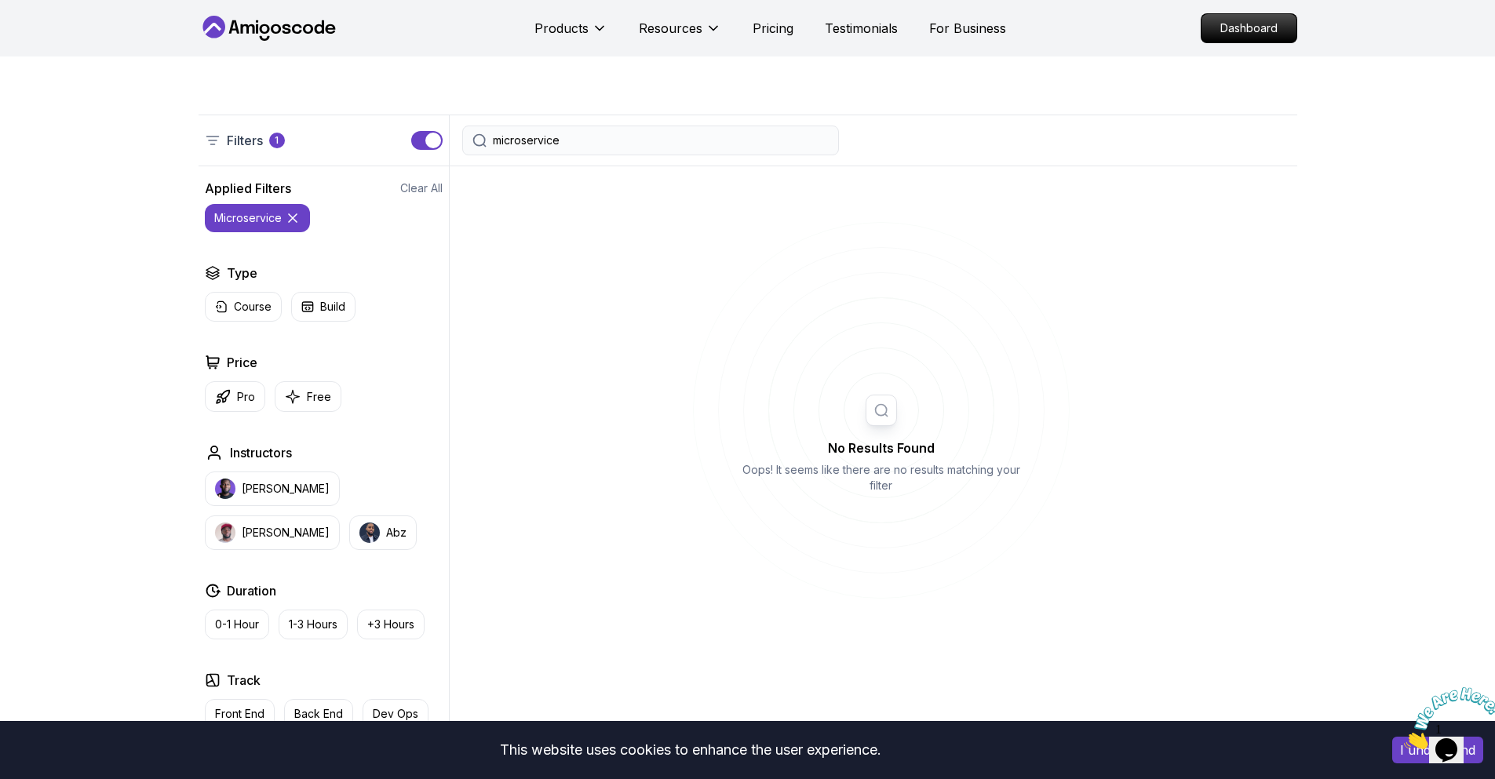
type input "microservice"
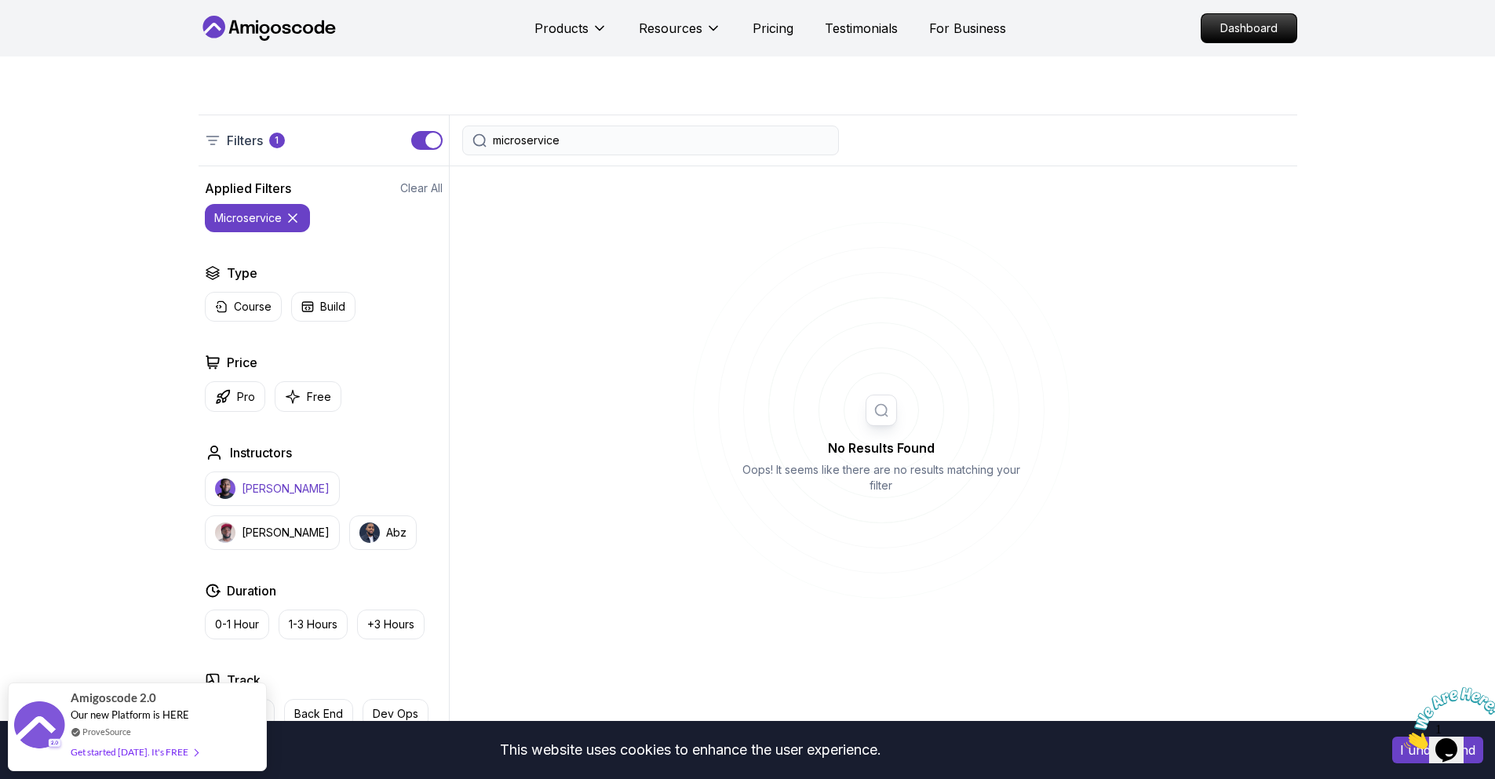
click at [283, 497] on button "[PERSON_NAME]" at bounding box center [272, 489] width 135 height 35
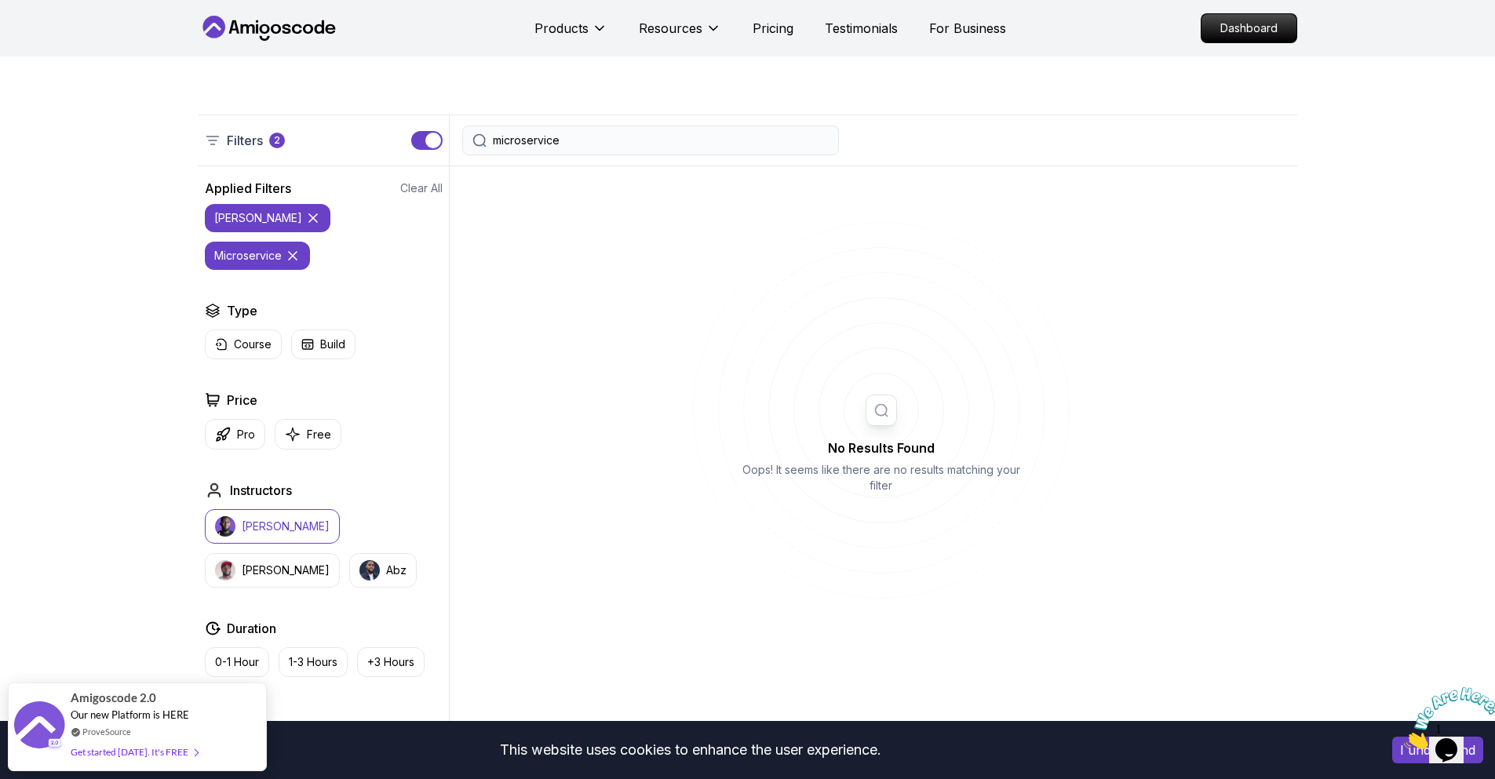
click at [297, 252] on icon at bounding box center [293, 256] width 8 height 8
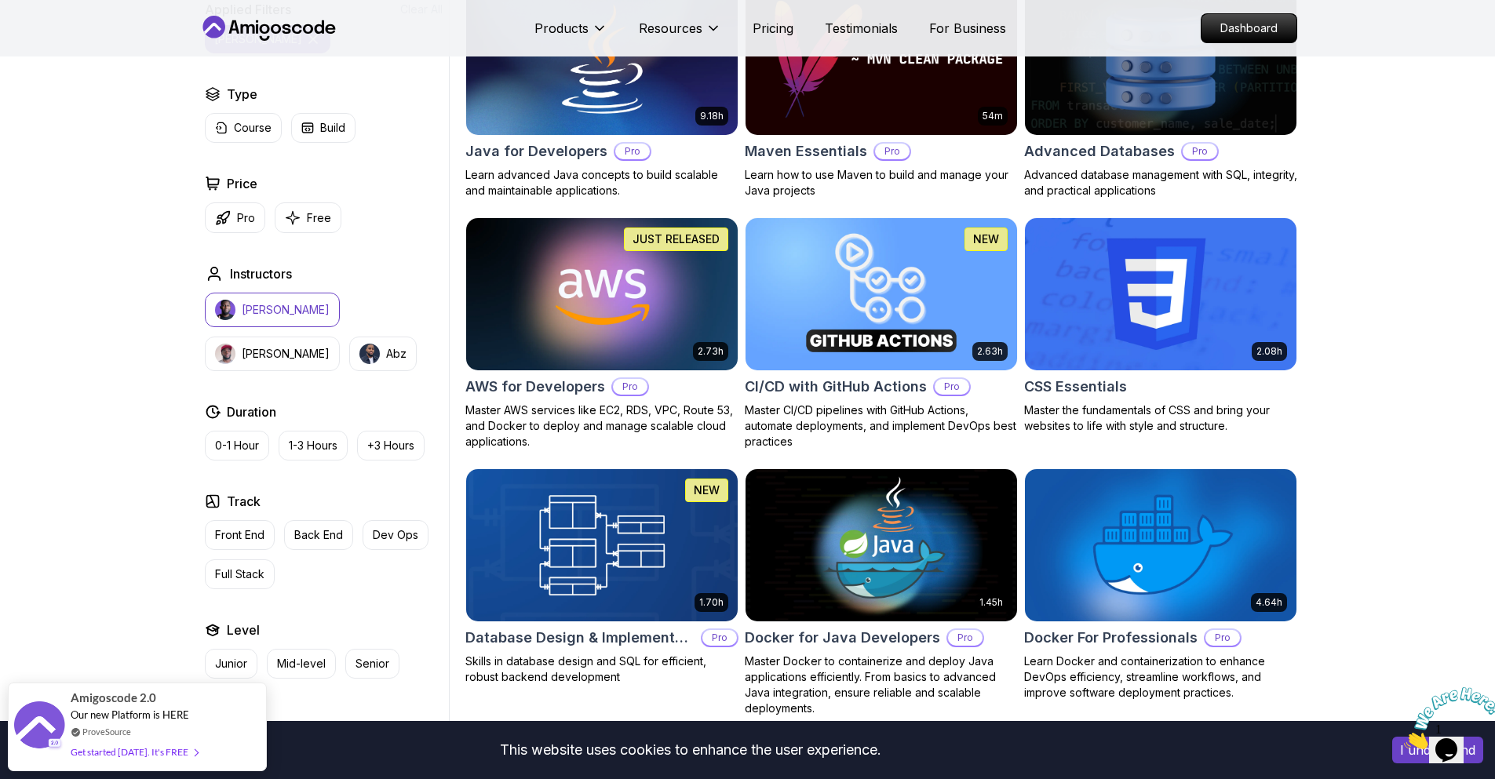
scroll to position [1020, 0]
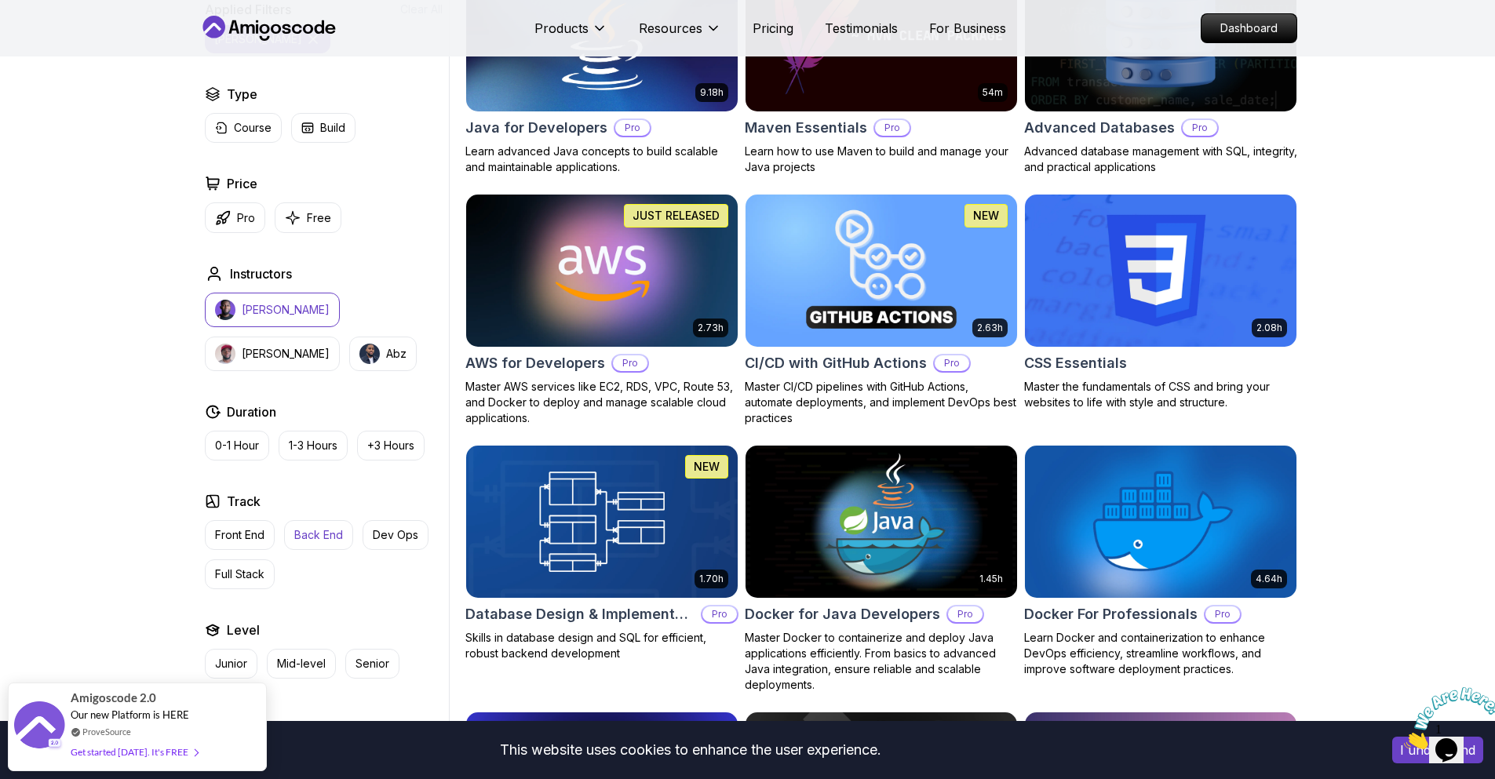
click at [323, 528] on p "Back End" at bounding box center [318, 535] width 49 height 16
